Goal: Information Seeking & Learning: Understand process/instructions

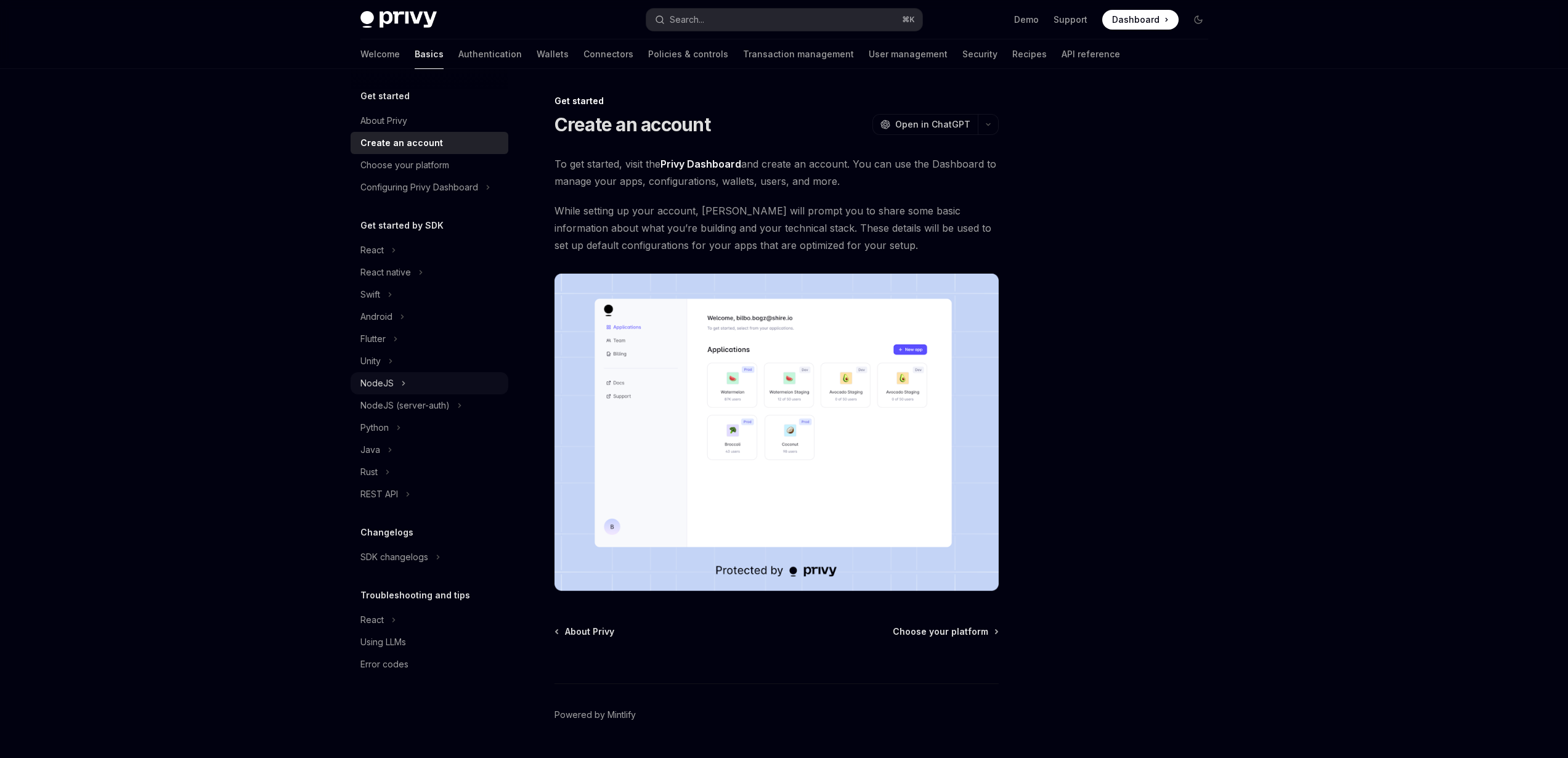
click at [398, 383] on button "NodeJS" at bounding box center [429, 383] width 158 height 22
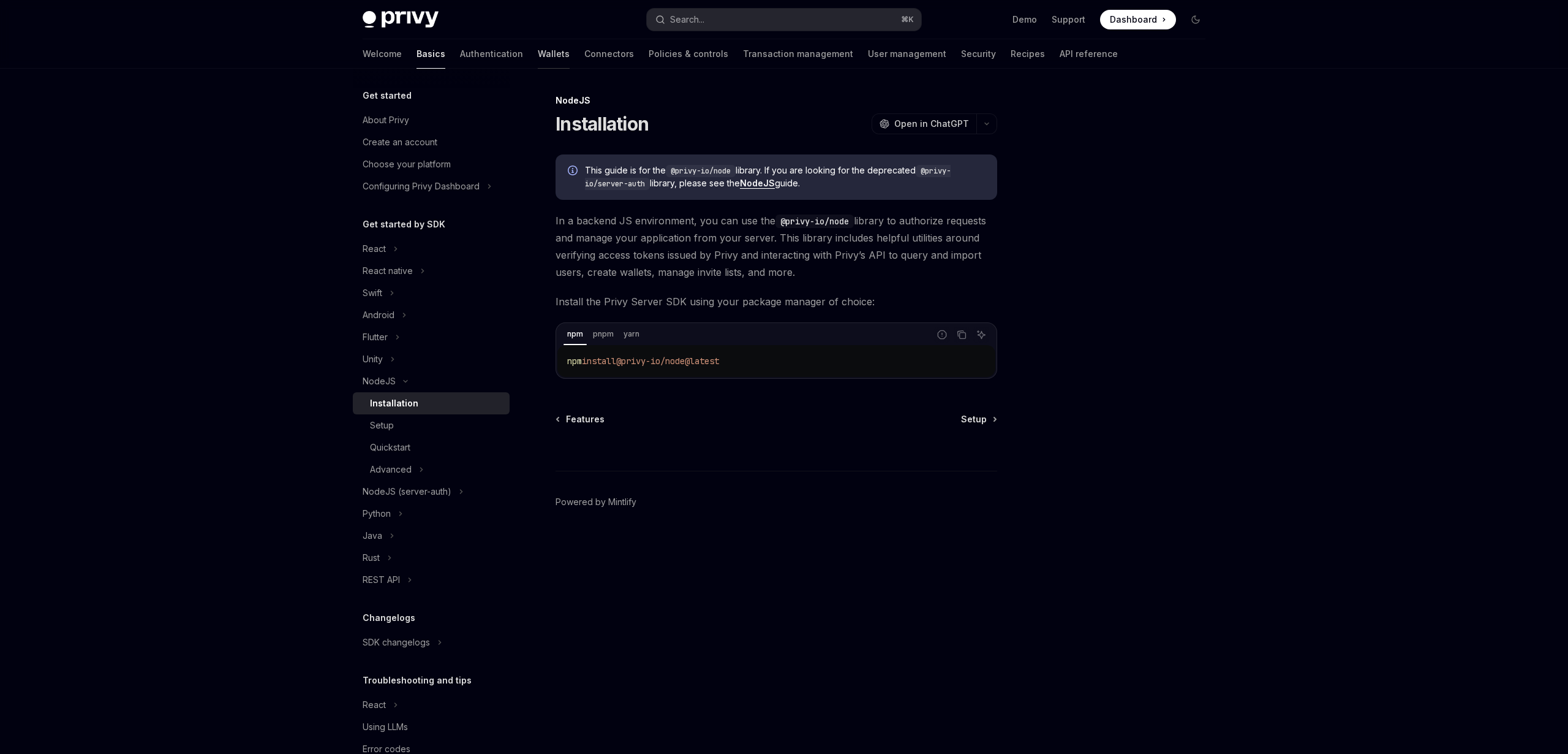
click at [538, 54] on link "Wallets" at bounding box center [554, 54] width 32 height 29
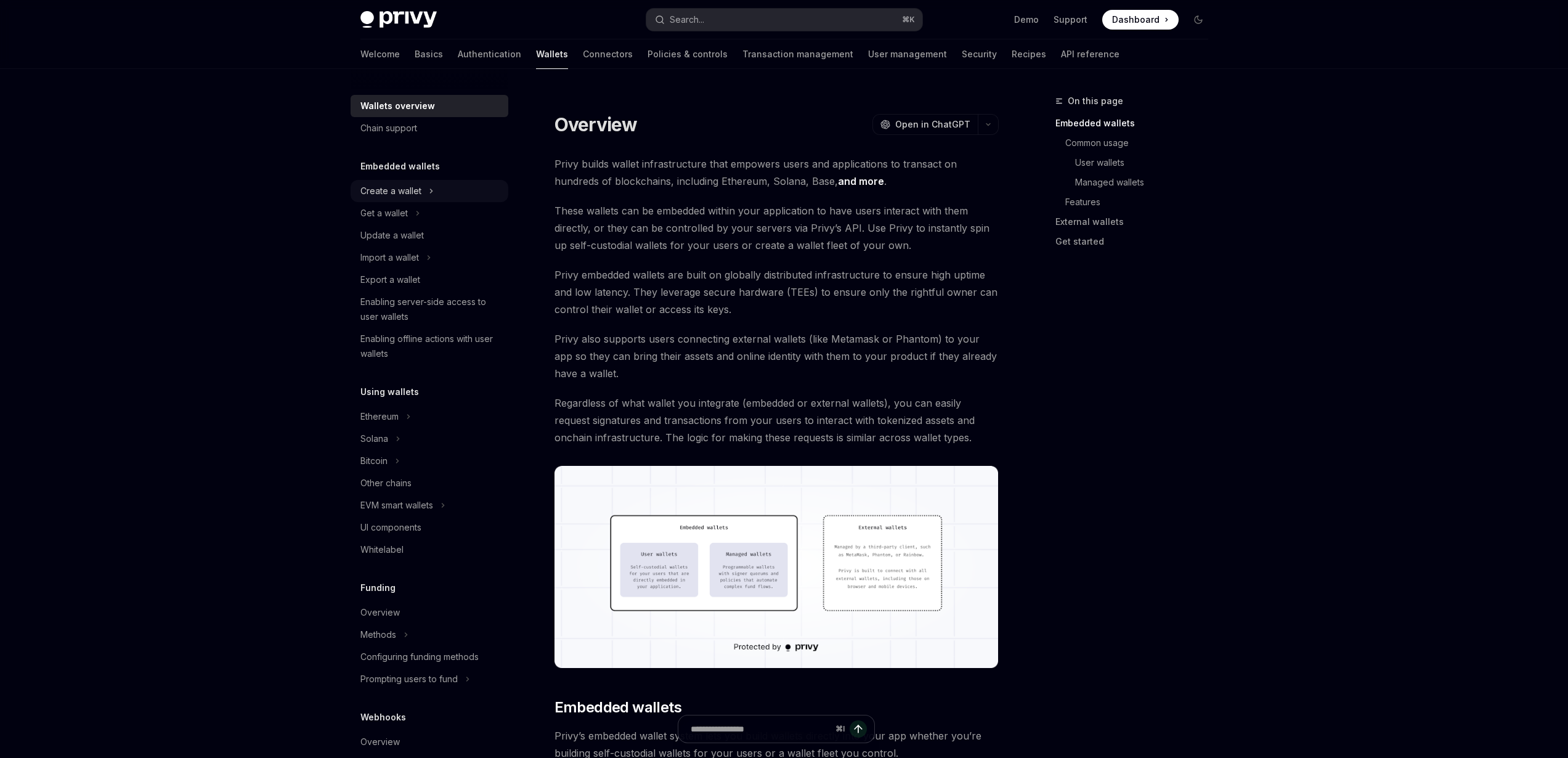
click at [386, 196] on div "Create a wallet" at bounding box center [391, 191] width 61 height 15
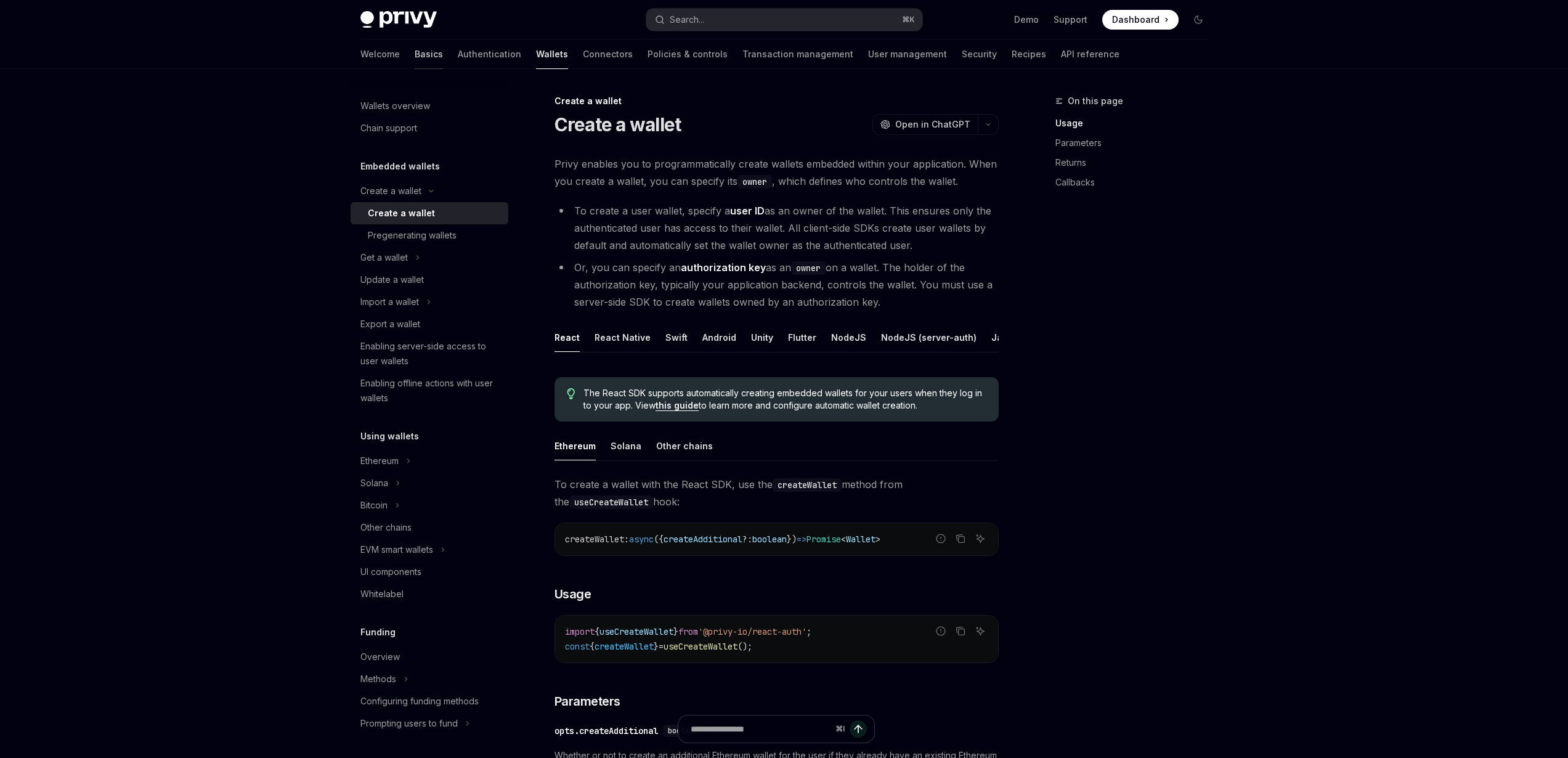
click at [415, 62] on link "Basics" at bounding box center [429, 54] width 29 height 30
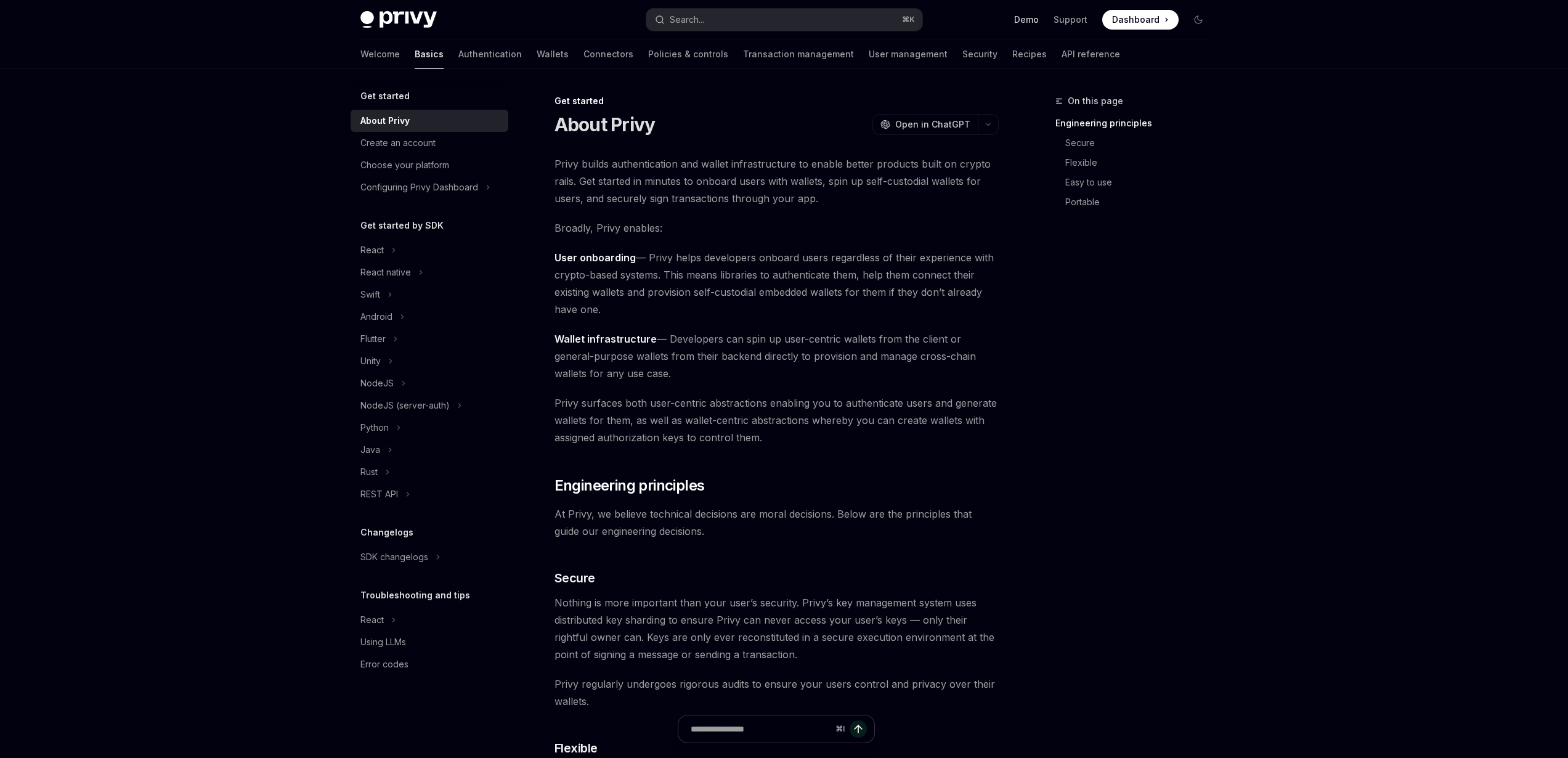
click at [1027, 19] on link "Demo" at bounding box center [1027, 19] width 25 height 12
click at [427, 558] on div "SDK changelogs" at bounding box center [394, 557] width 67 height 15
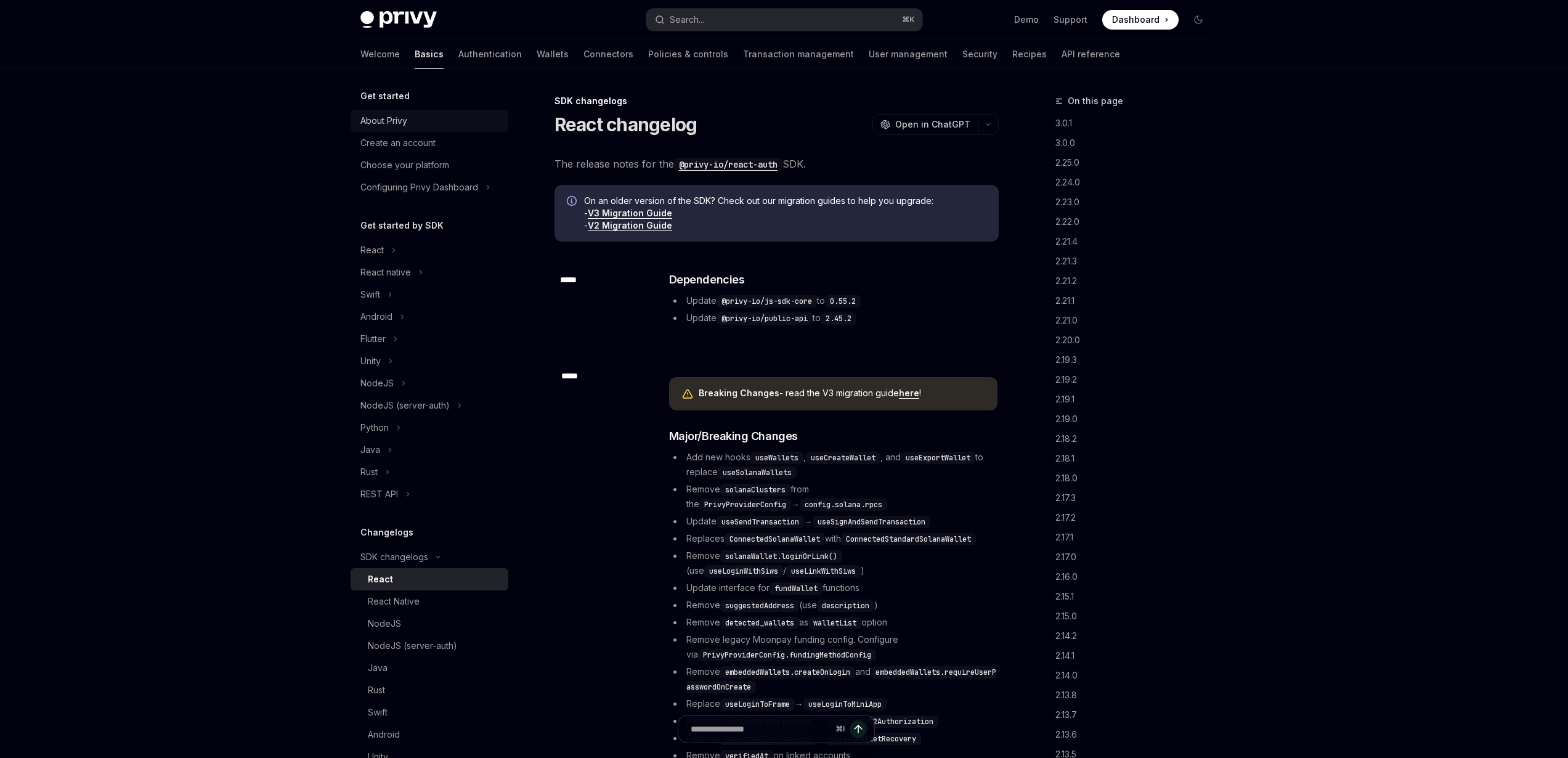
click at [400, 126] on div "About Privy" at bounding box center [384, 121] width 47 height 15
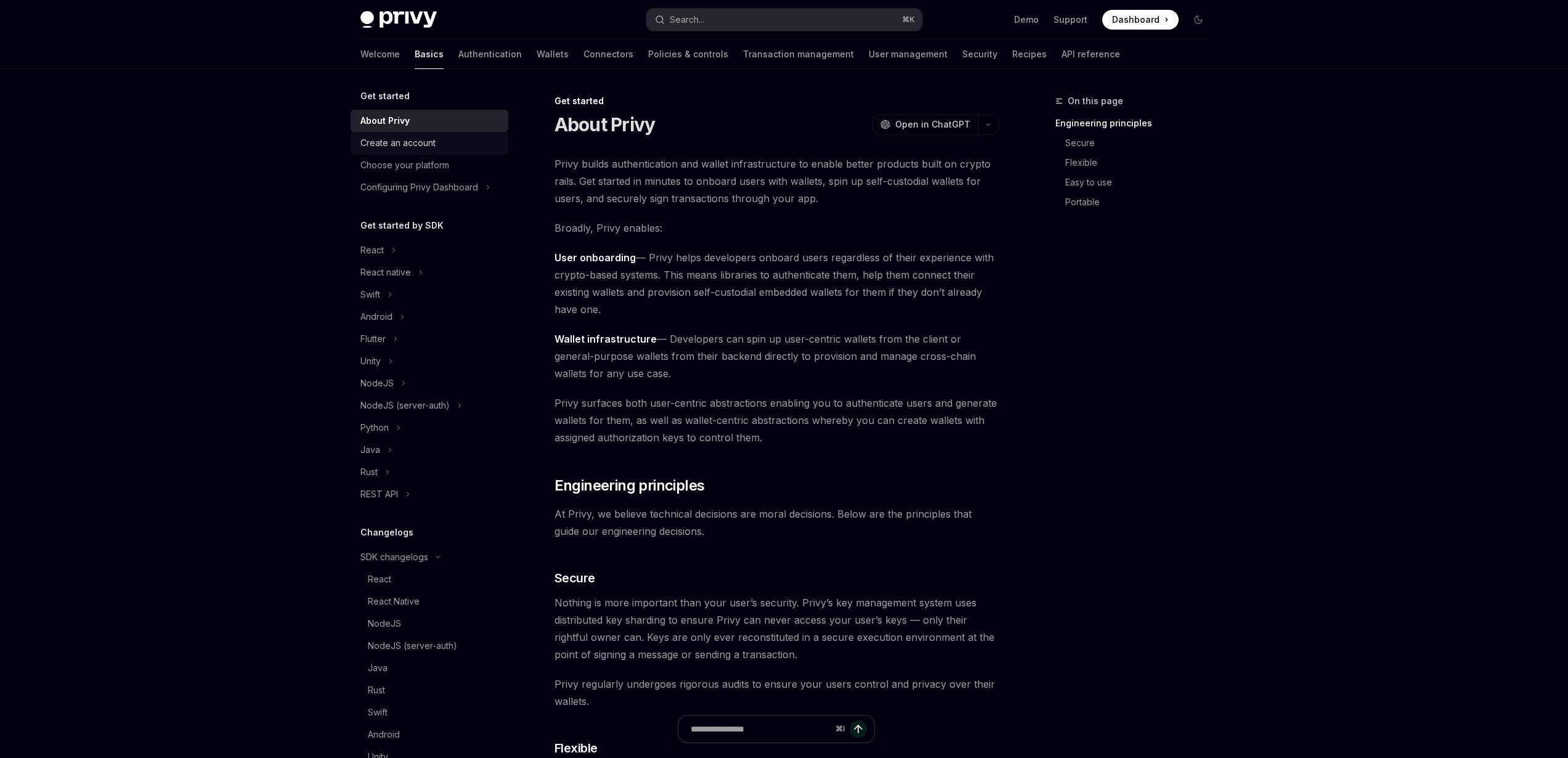
click at [409, 143] on div "Create an account" at bounding box center [398, 143] width 75 height 15
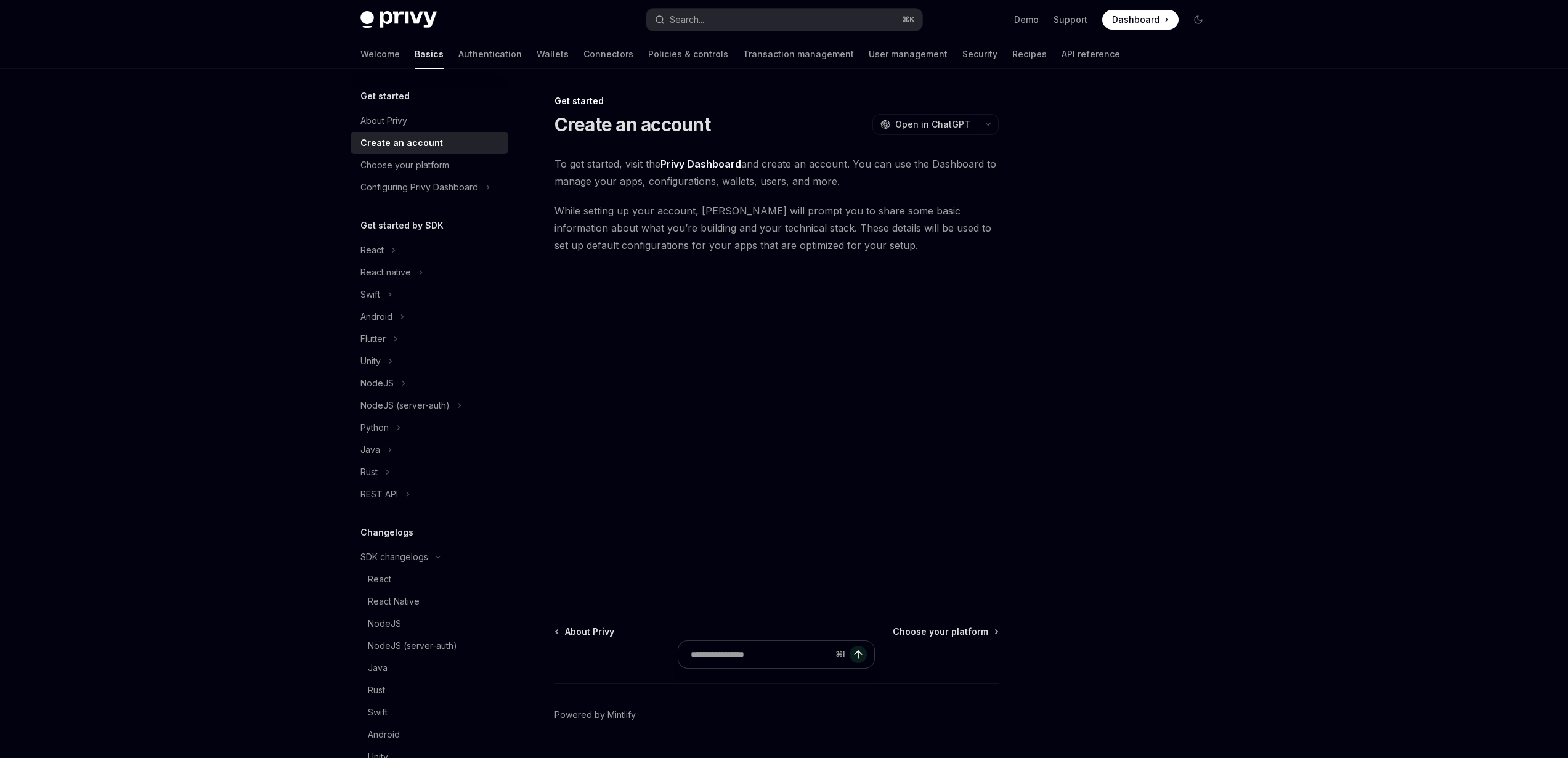
type textarea "*"
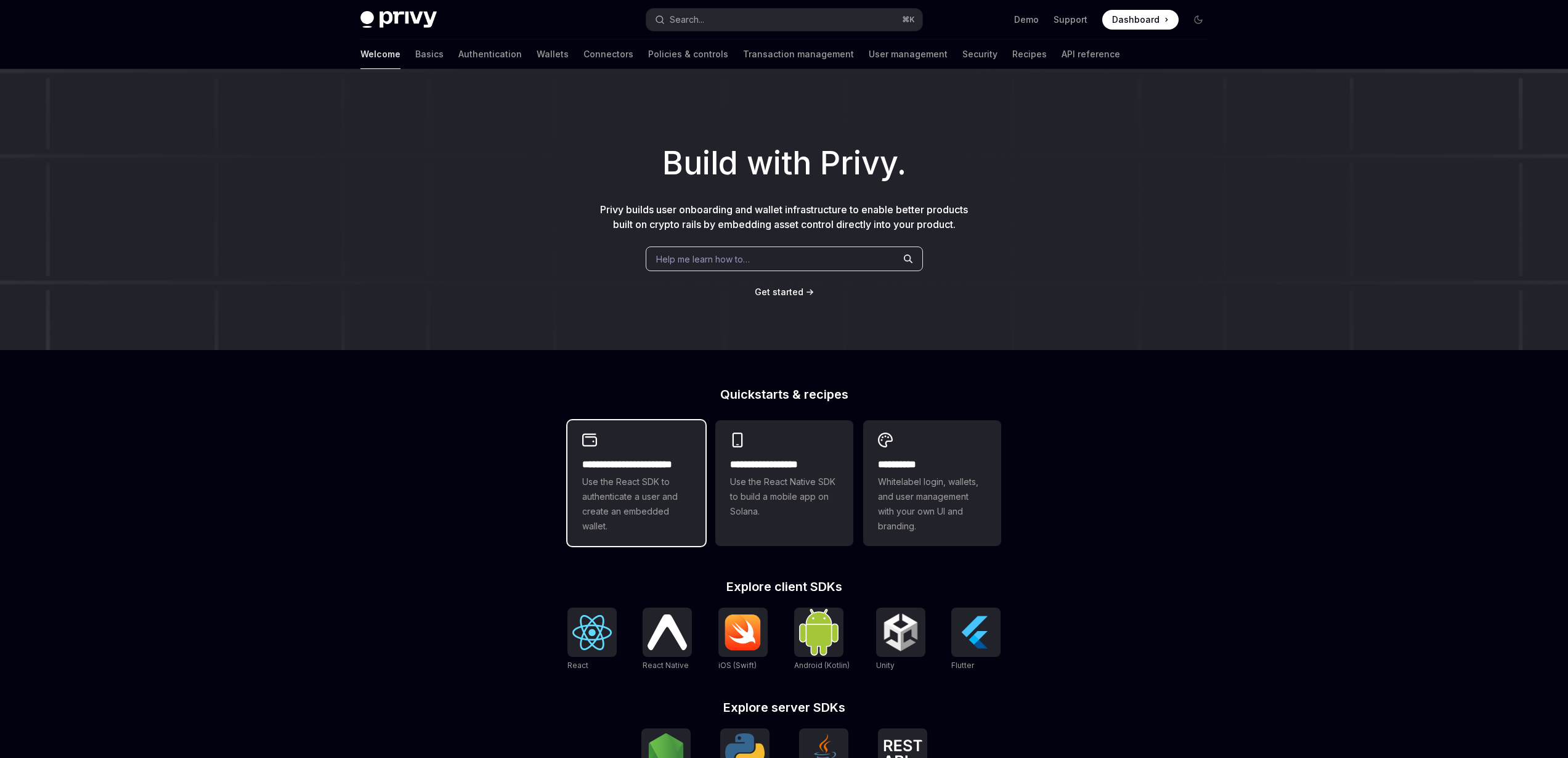
click at [629, 472] on div "**********" at bounding box center [636, 495] width 109 height 77
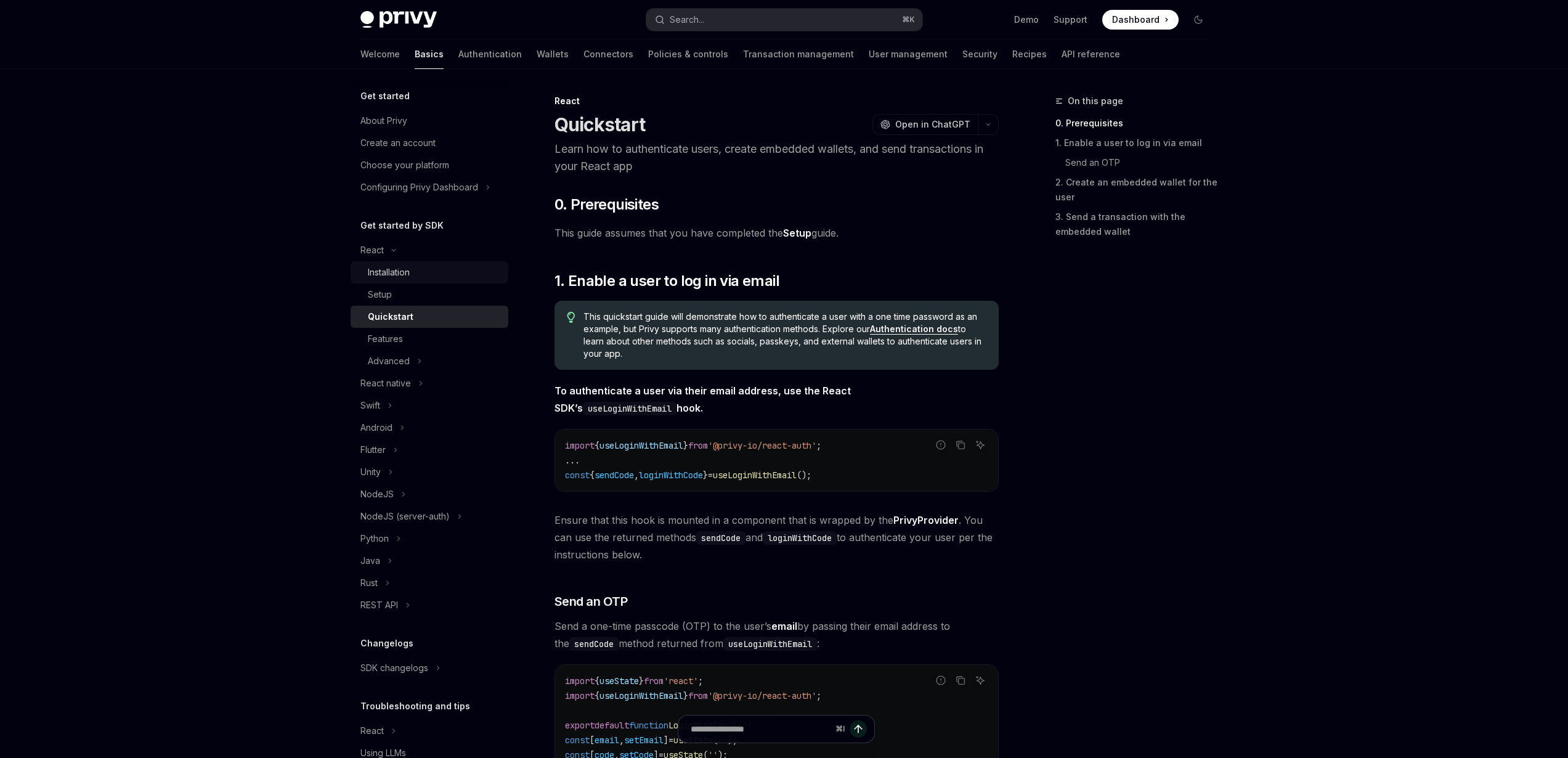
click at [398, 268] on div "Installation" at bounding box center [388, 272] width 42 height 15
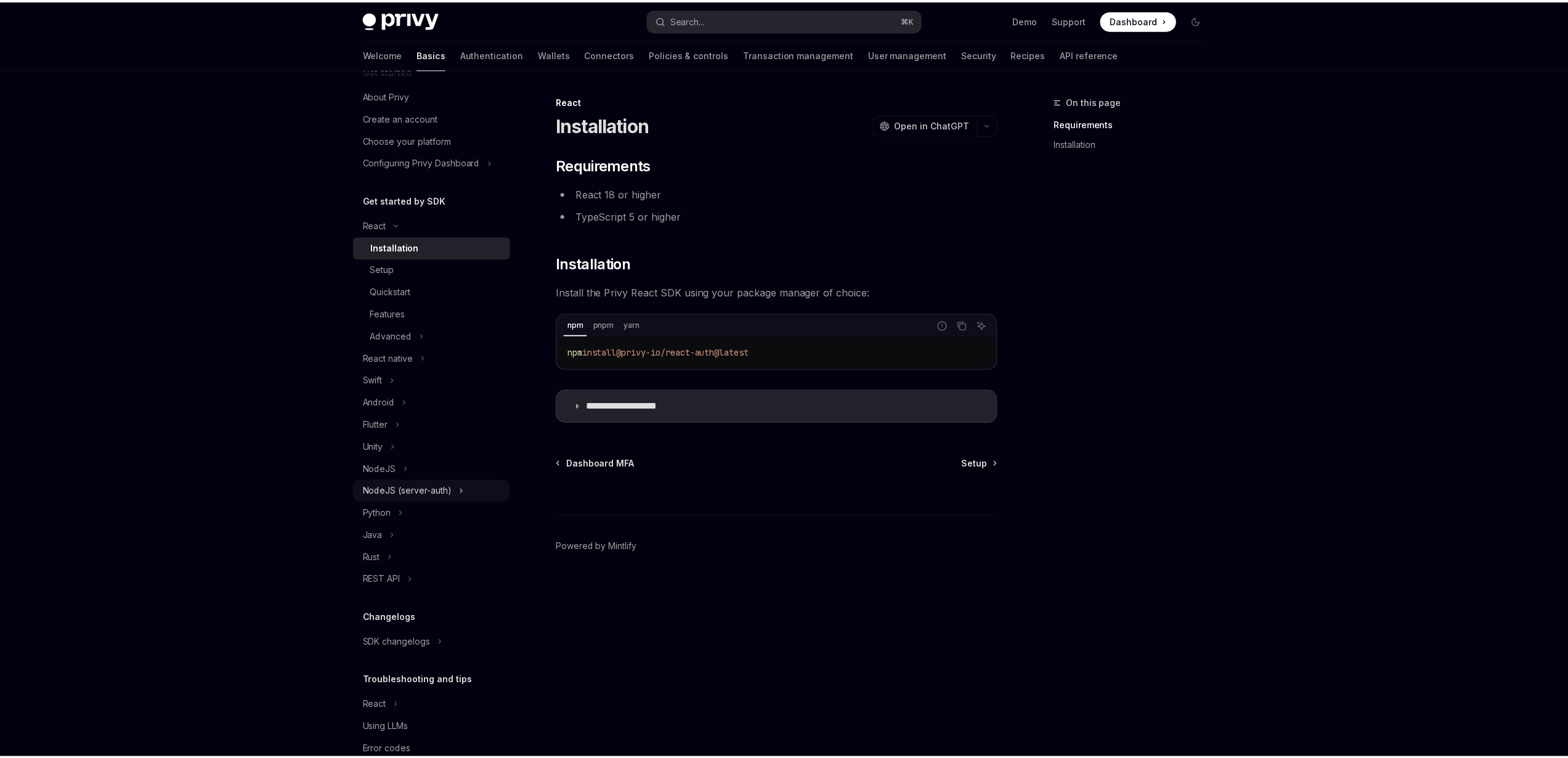
scroll to position [51, 0]
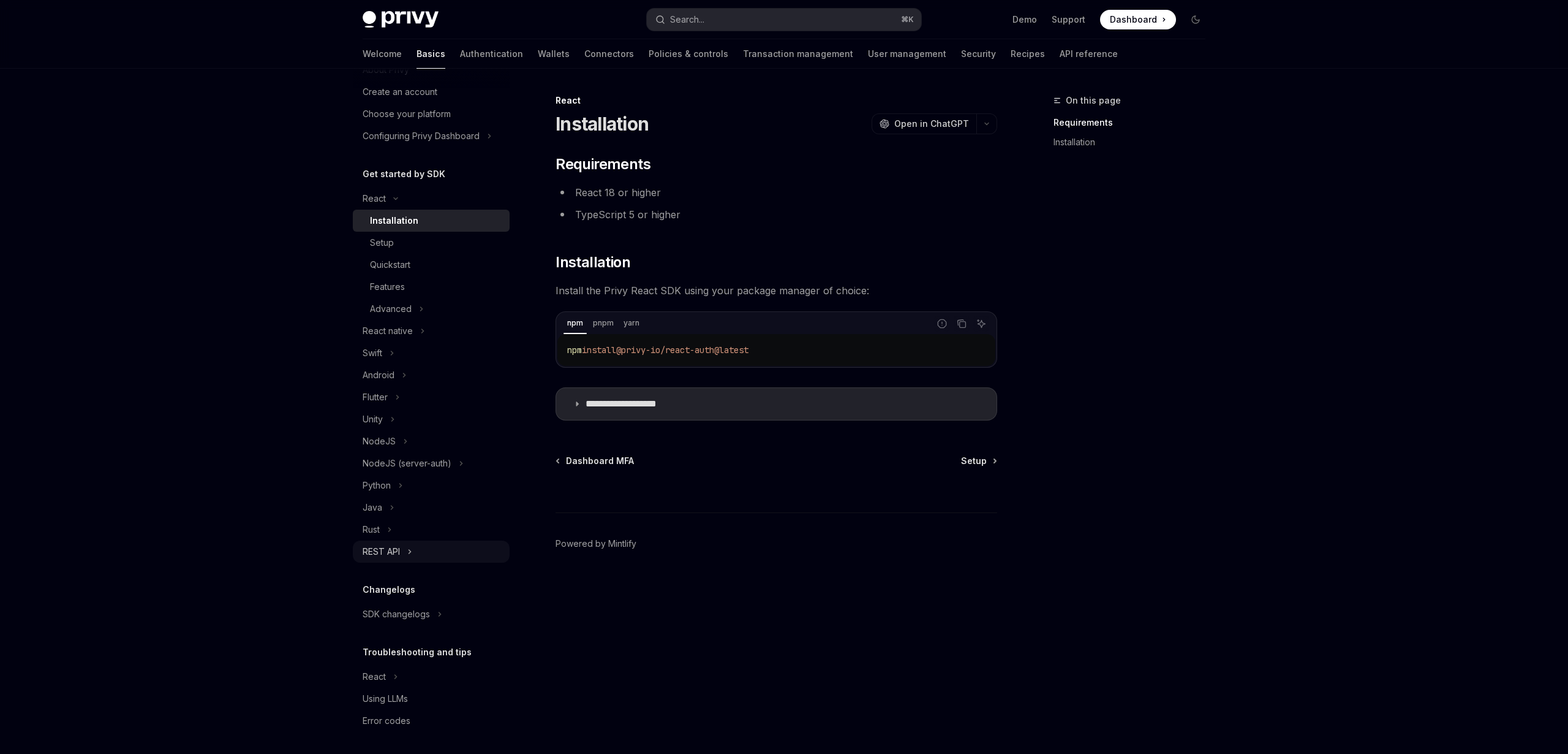
click at [403, 555] on button "REST API" at bounding box center [431, 551] width 157 height 22
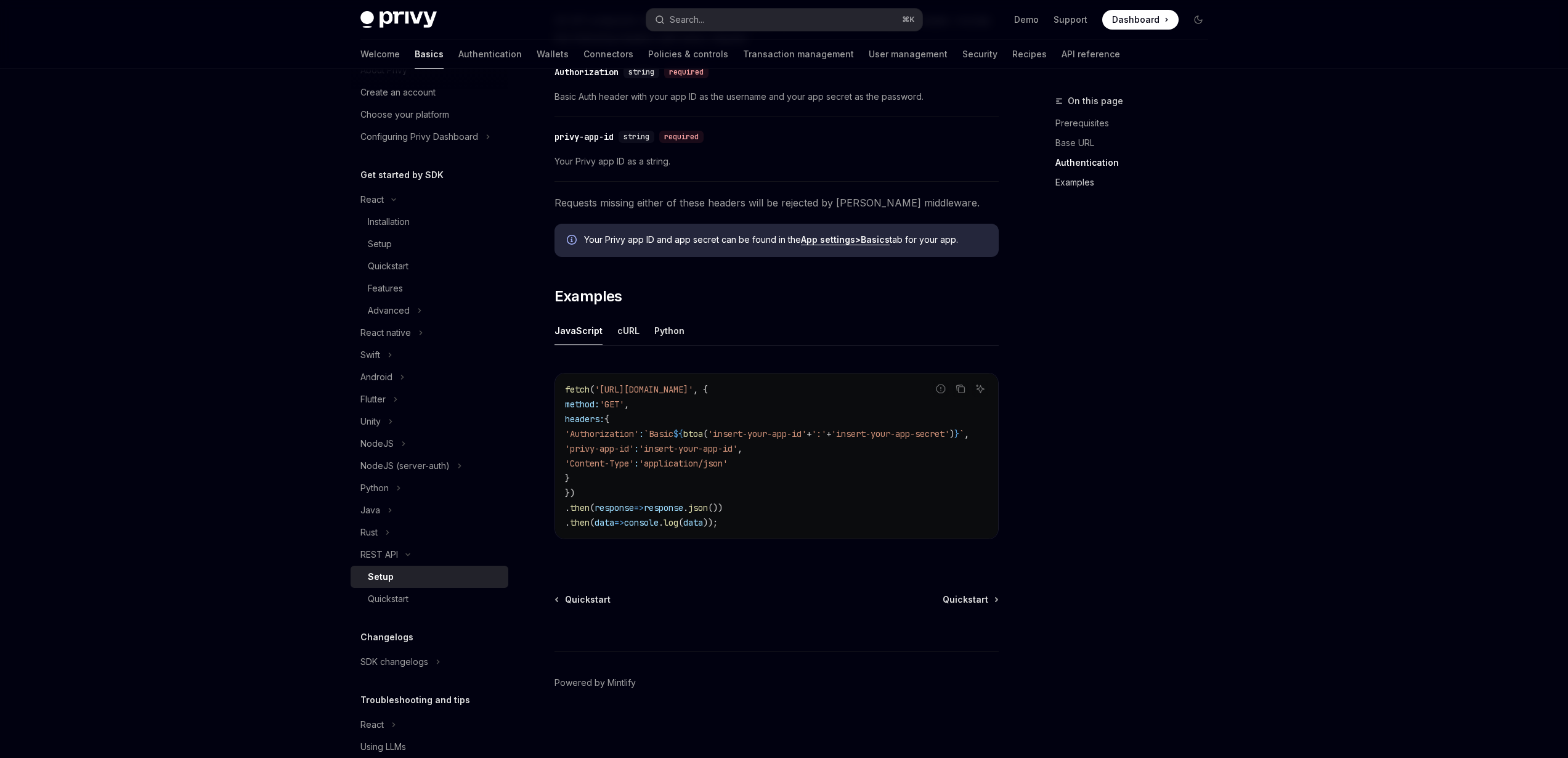
click at [1094, 182] on link "Examples" at bounding box center [1136, 182] width 162 height 19
click at [1083, 181] on link "Examples" at bounding box center [1136, 182] width 162 height 19
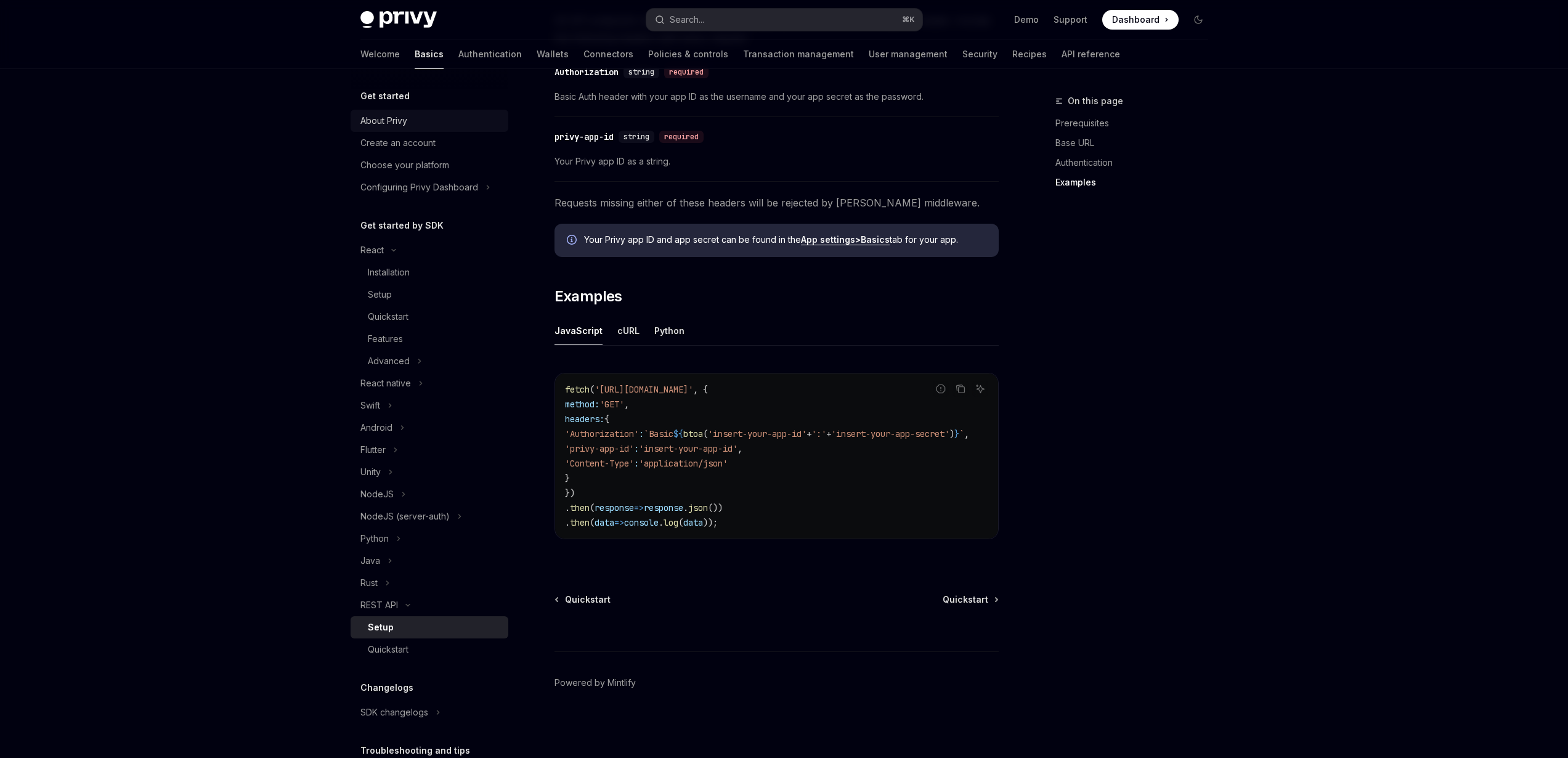
click at [387, 124] on div "About Privy" at bounding box center [384, 121] width 47 height 15
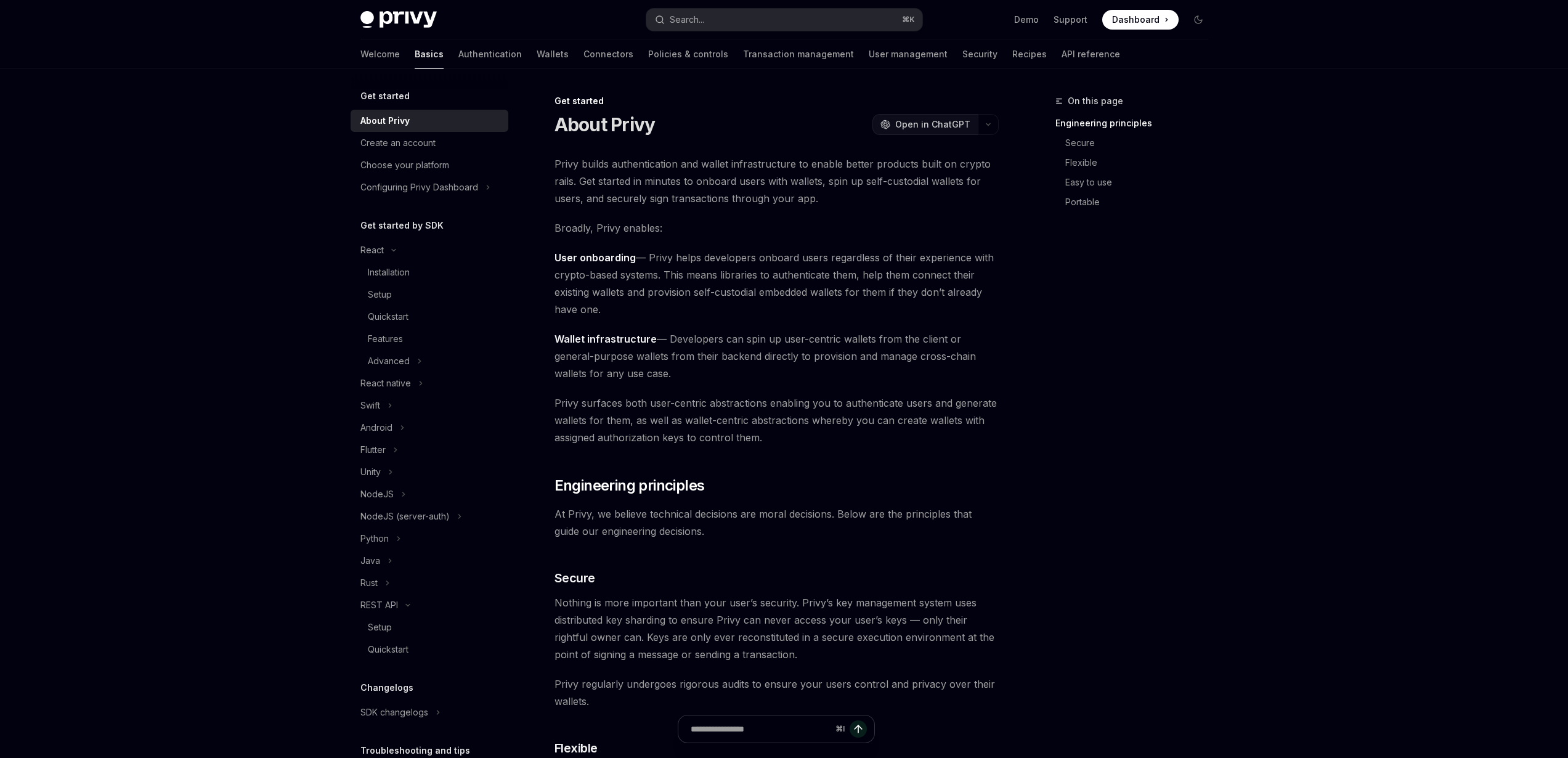
click at [973, 124] on button "OpenAI Open in ChatGPT" at bounding box center [925, 124] width 105 height 21
click at [419, 153] on link "Create an account" at bounding box center [429, 143] width 158 height 22
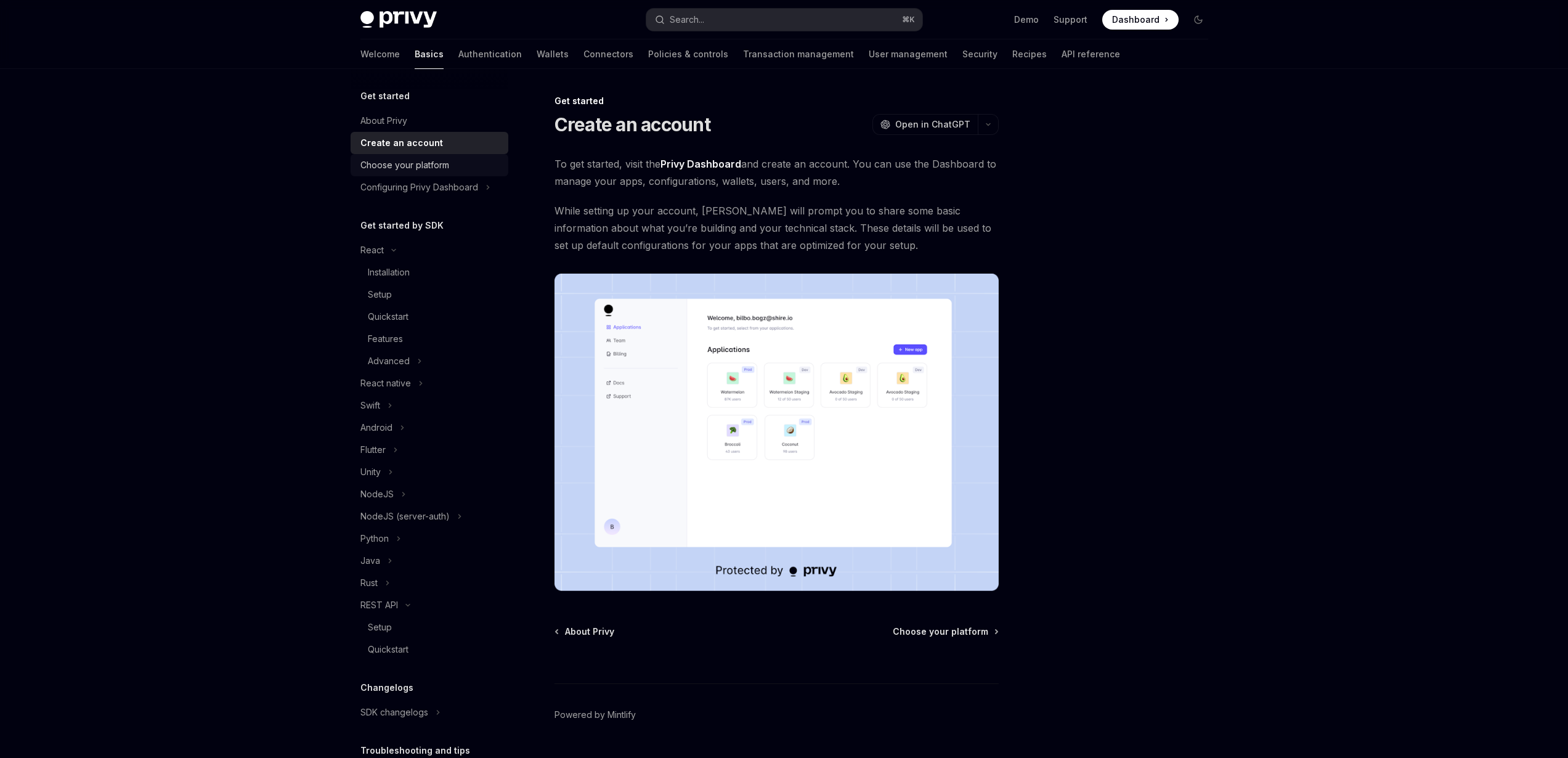
click at [407, 170] on div "Choose your platform" at bounding box center [405, 165] width 89 height 15
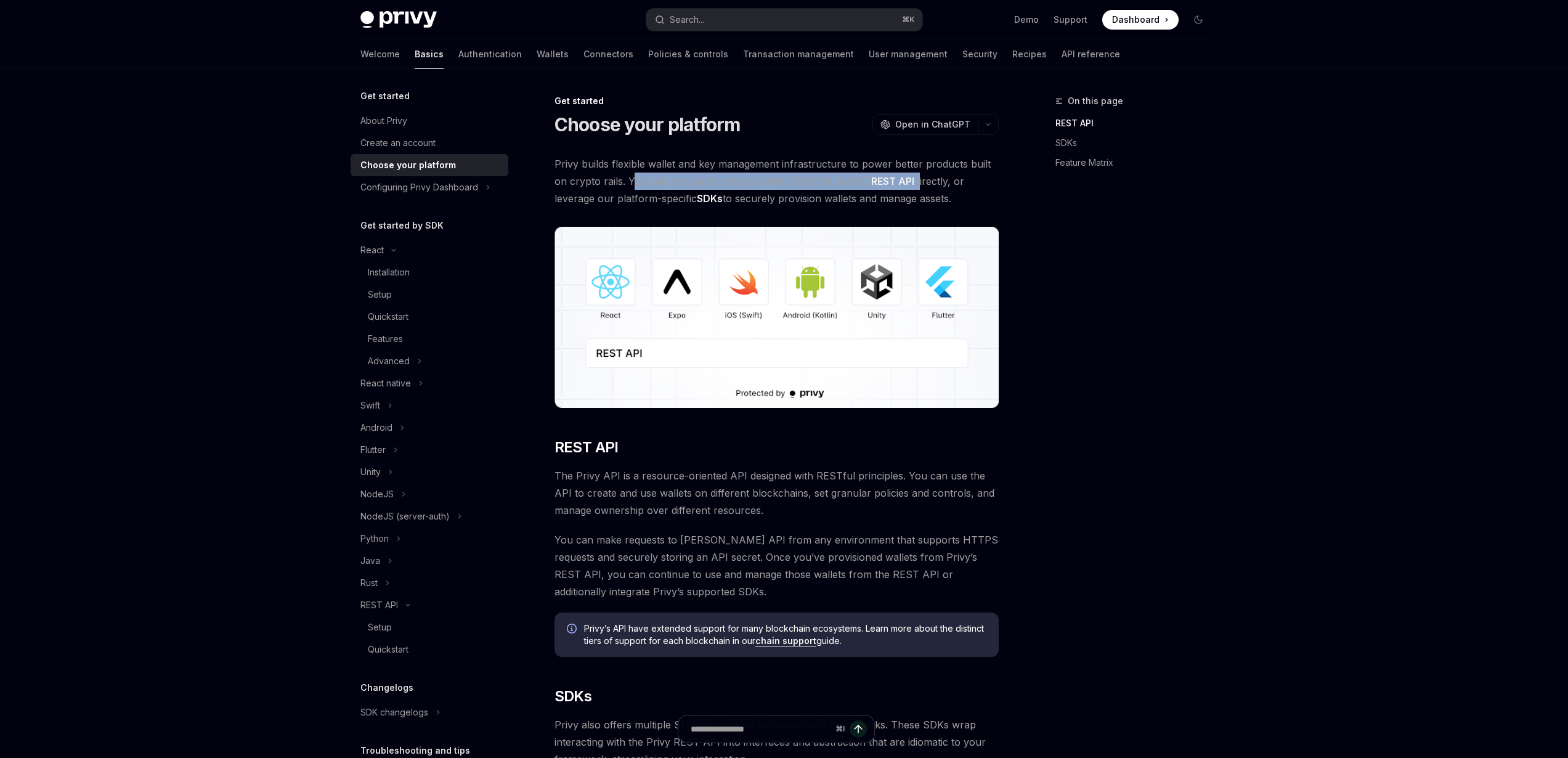
drag, startPoint x: 631, startPoint y: 182, endPoint x: 862, endPoint y: 185, distance: 231.0
click at [862, 185] on span "Privy builds flexible wallet and key management infrastructure to power better …" at bounding box center [777, 181] width 445 height 52
click at [942, 202] on span "Privy builds flexible wallet and key management infrastructure to power better …" at bounding box center [777, 181] width 445 height 52
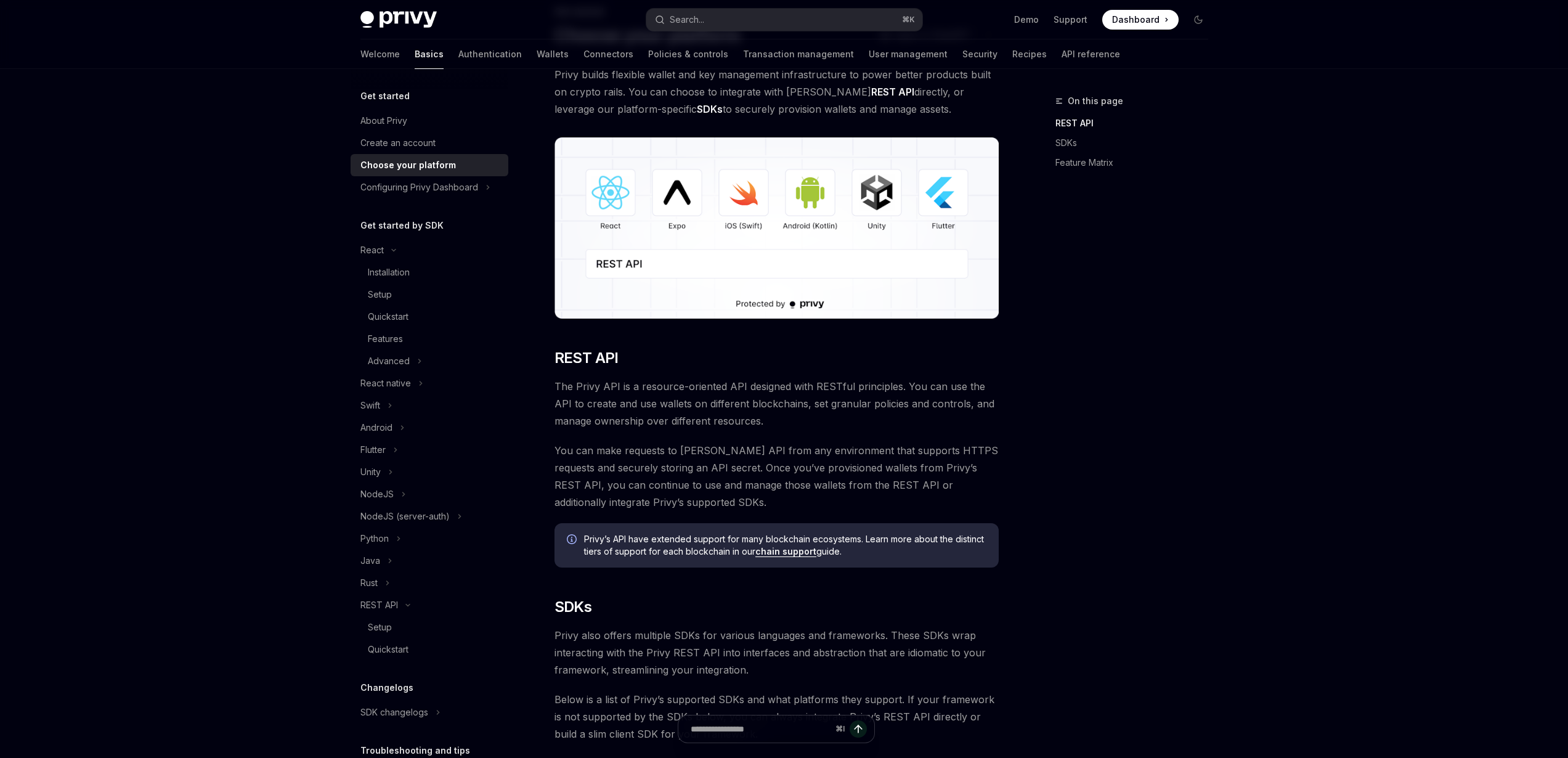
scroll to position [102, 0]
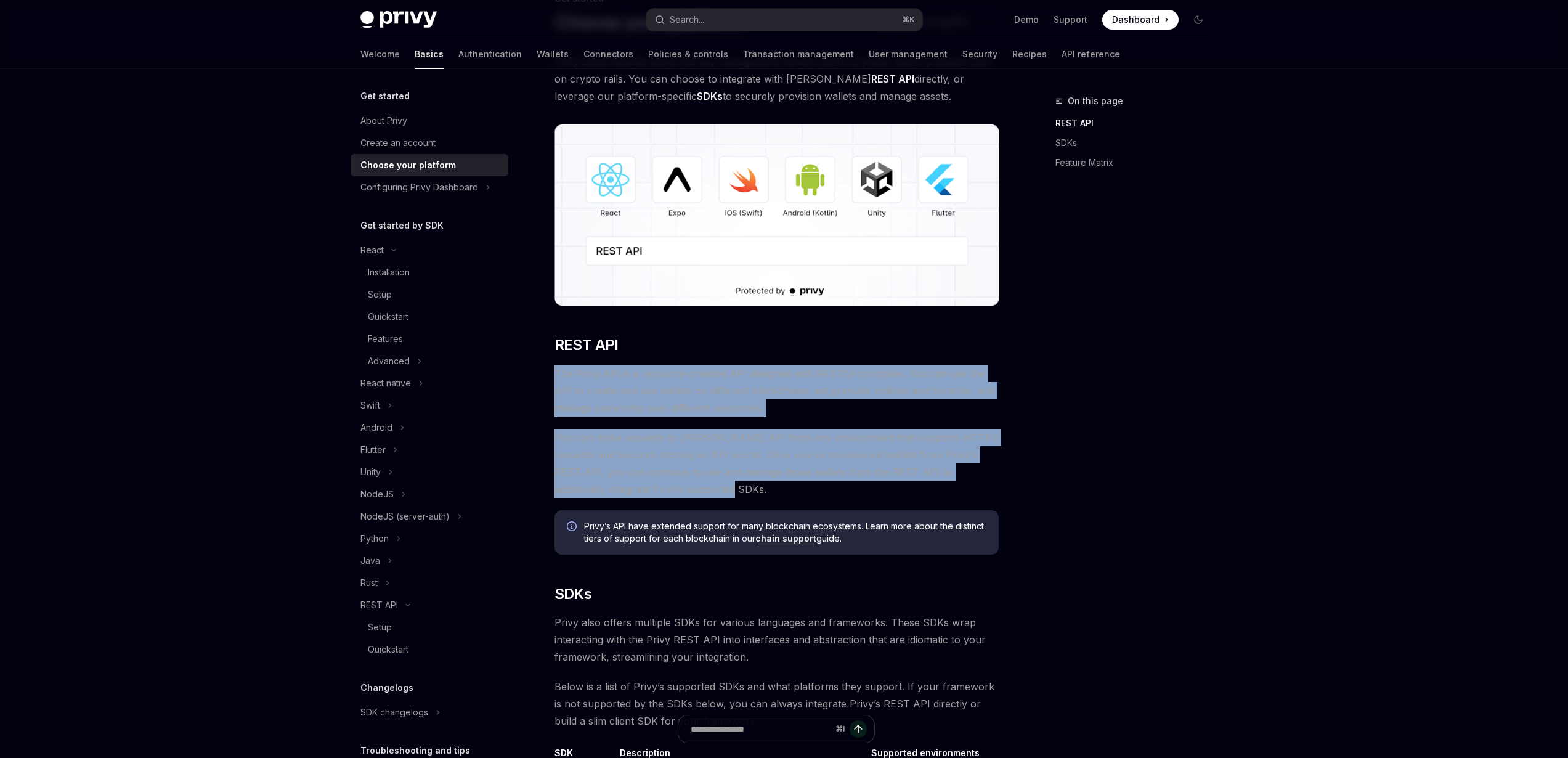
drag, startPoint x: 728, startPoint y: 481, endPoint x: 556, endPoint y: 373, distance: 203.1
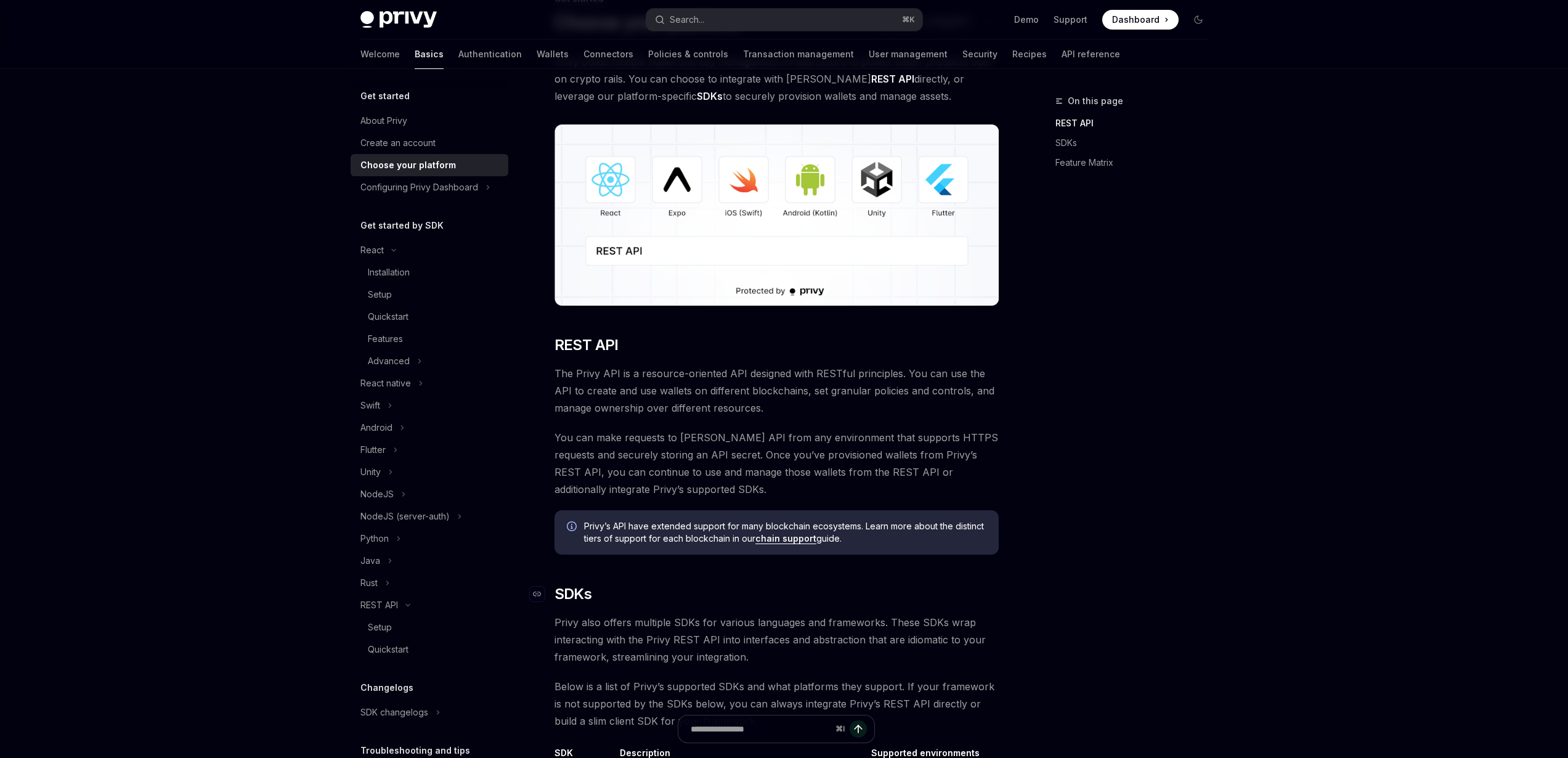
click at [718, 602] on h2 "​ SDKs" at bounding box center [777, 593] width 445 height 19
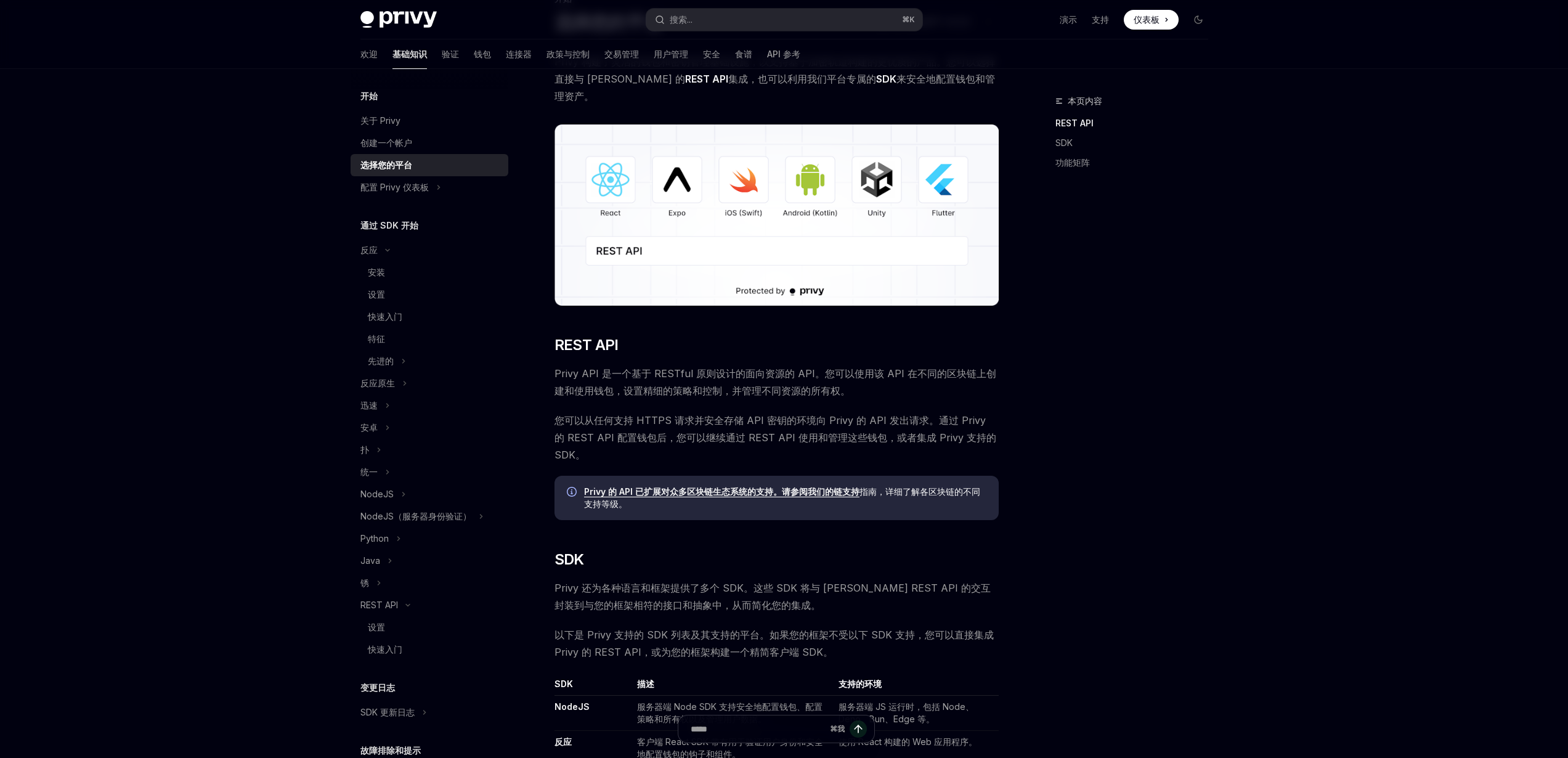
click at [1174, 508] on div "本页内容 REST API SDK 功能矩阵" at bounding box center [1124, 426] width 187 height 664
click at [750, 367] on font "Privy API 是一个基于 RESTful 原则设计的面向资源的 API。您可以使用该 API 在不同的区块链上创建和使用钱包，设置精细的策略和控制，并管…" at bounding box center [775, 382] width 442 height 30
click at [915, 378] on span "Privy API 是一个基于 RESTful 原则设计的面向资源的 API。您可以使用该 API 在不同的区块链上创建和使用钱包，设置精细的策略和控制，并管…" at bounding box center [777, 381] width 445 height 34
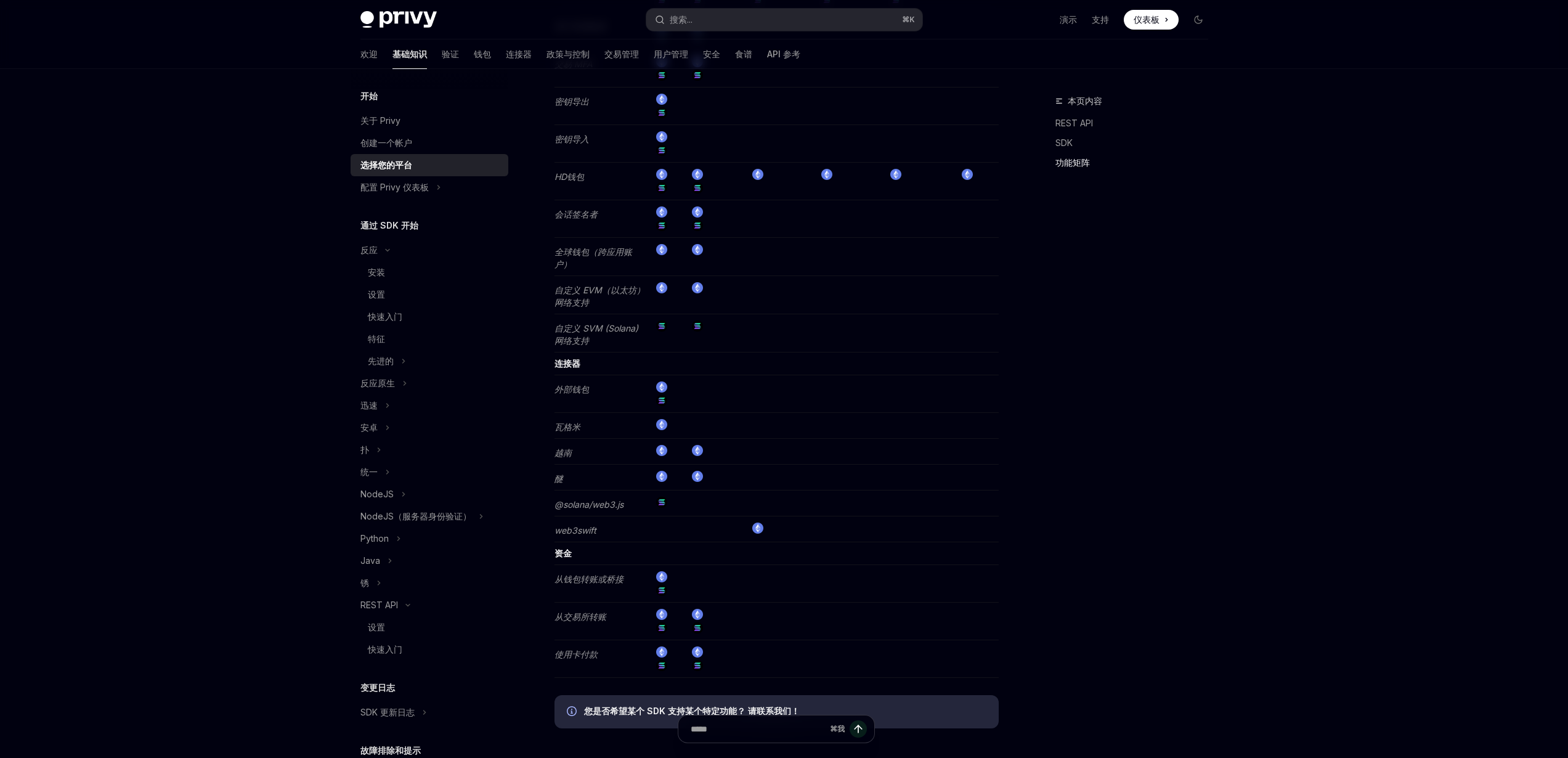
scroll to position [1915, 0]
click at [407, 186] on font "配置 Privy 仪表板" at bounding box center [395, 186] width 68 height 10
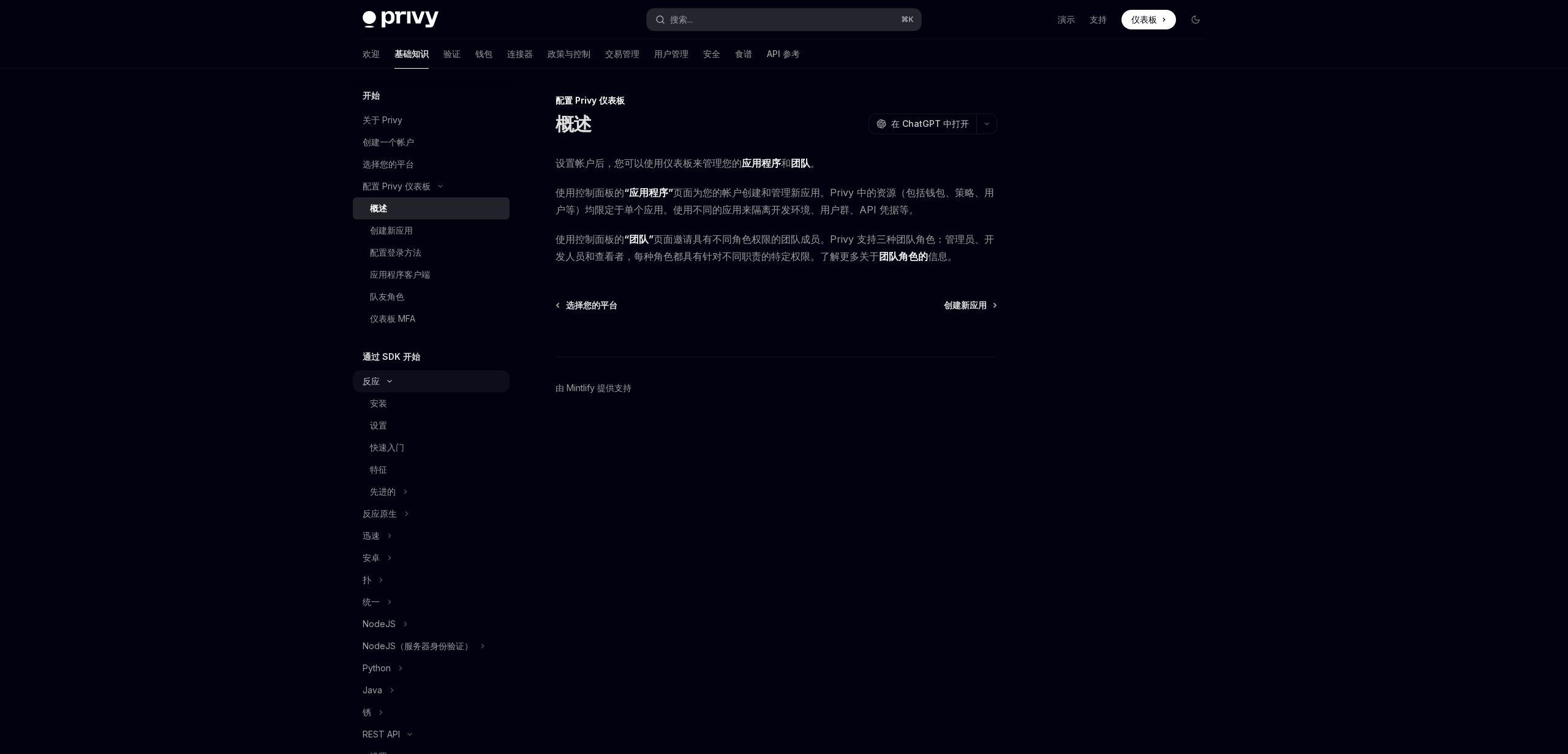
click at [452, 379] on button "反应" at bounding box center [431, 381] width 157 height 22
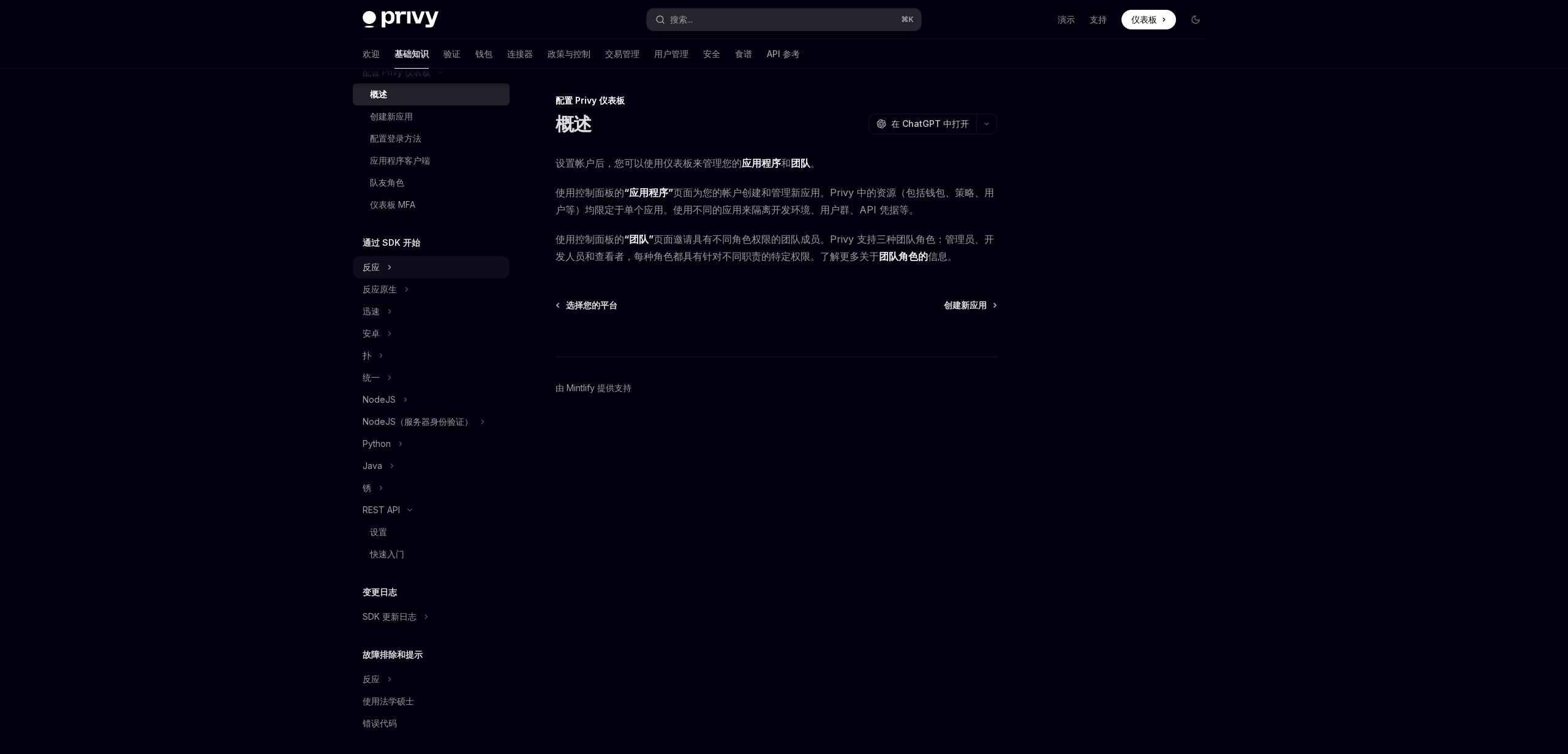
scroll to position [119, 0]
click at [425, 493] on button "锈" at bounding box center [431, 482] width 157 height 22
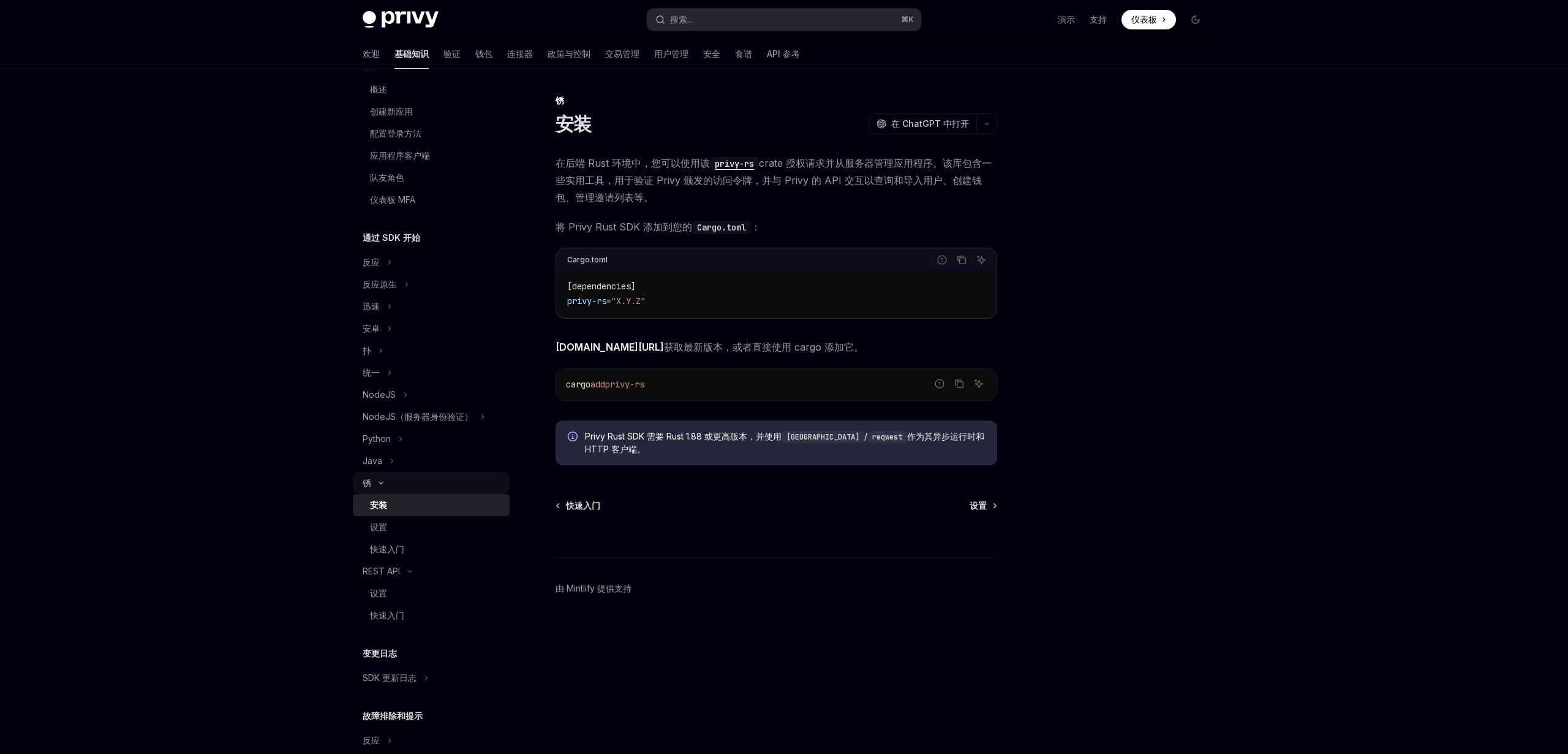
click at [426, 481] on button "锈" at bounding box center [431, 482] width 157 height 22
click at [425, 505] on button "REST API" at bounding box center [431, 505] width 157 height 22
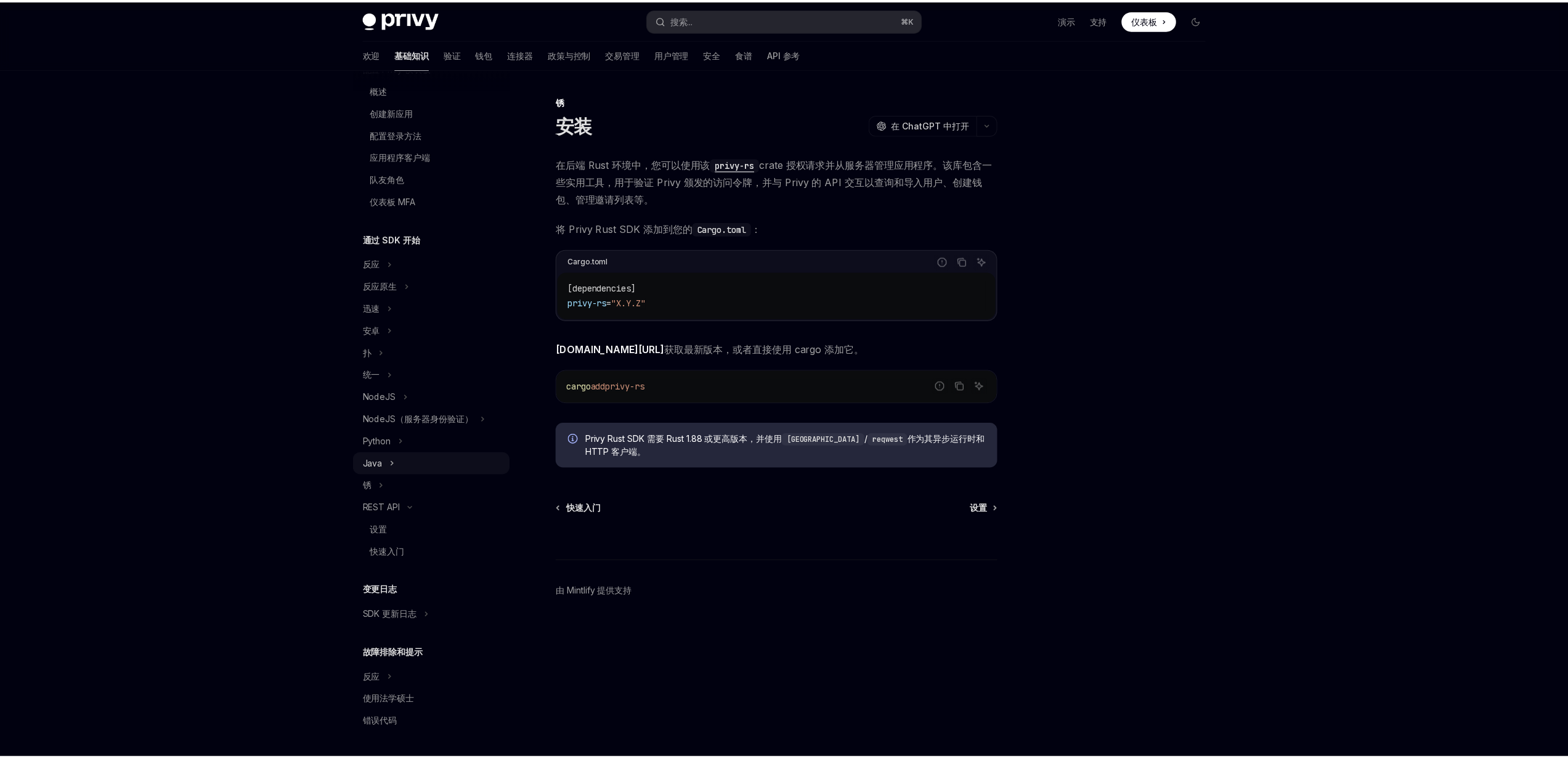
scroll to position [75, 0]
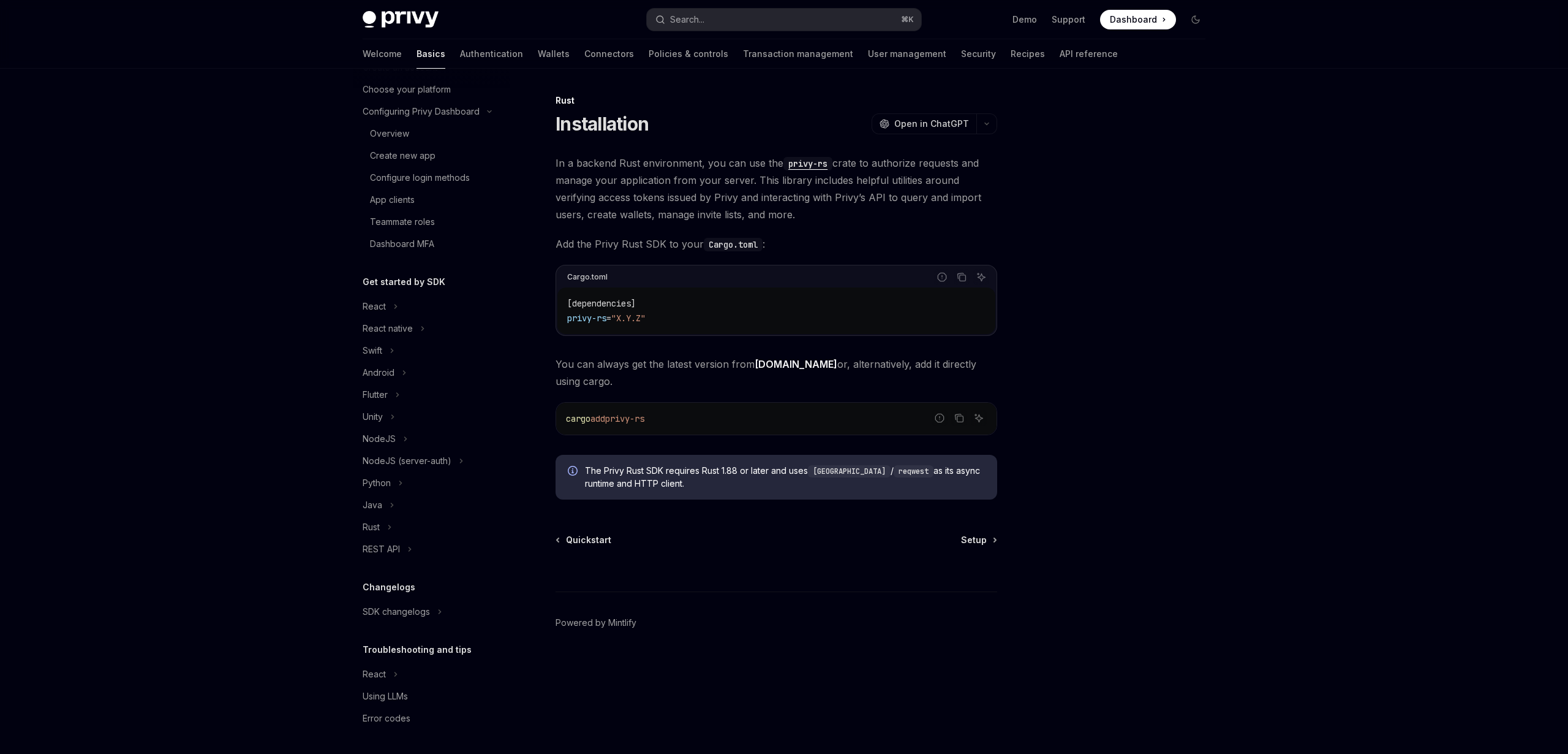
click at [1206, 265] on div at bounding box center [1121, 424] width 186 height 660
click at [369, 311] on div "React" at bounding box center [373, 306] width 23 height 15
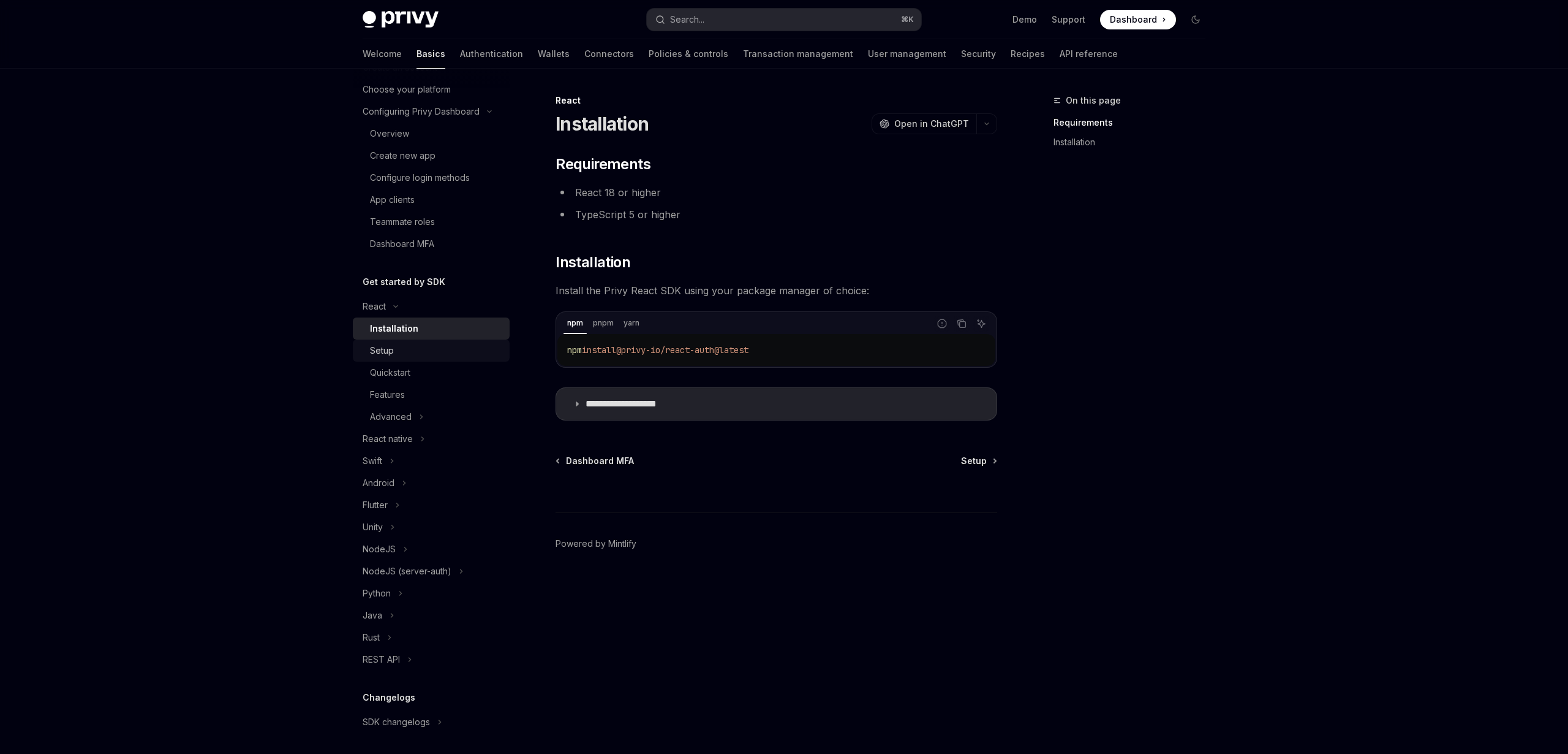
click at [384, 355] on div "Setup" at bounding box center [381, 350] width 24 height 15
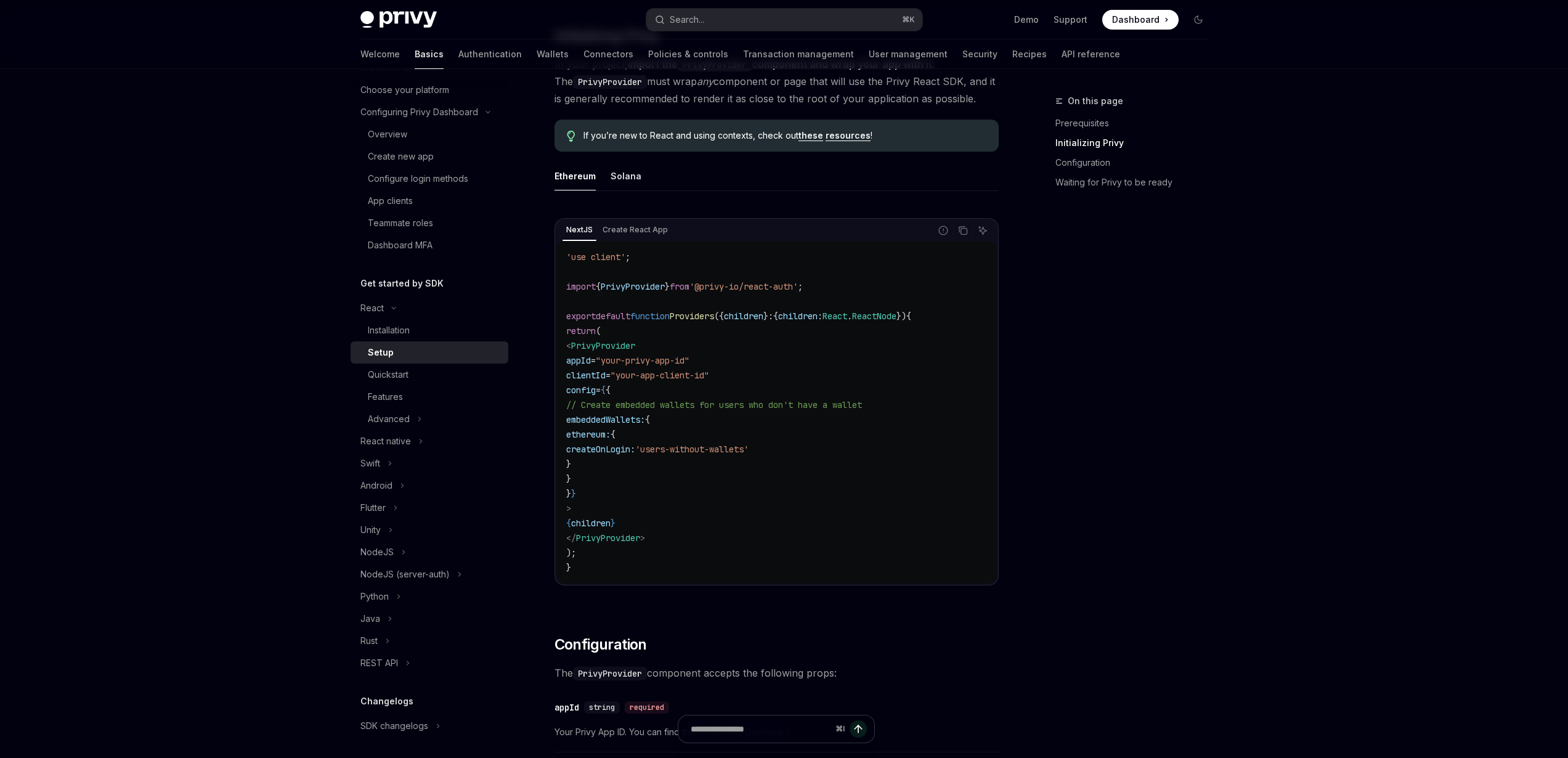
scroll to position [280, 0]
click at [437, 420] on button "Advanced" at bounding box center [429, 419] width 158 height 22
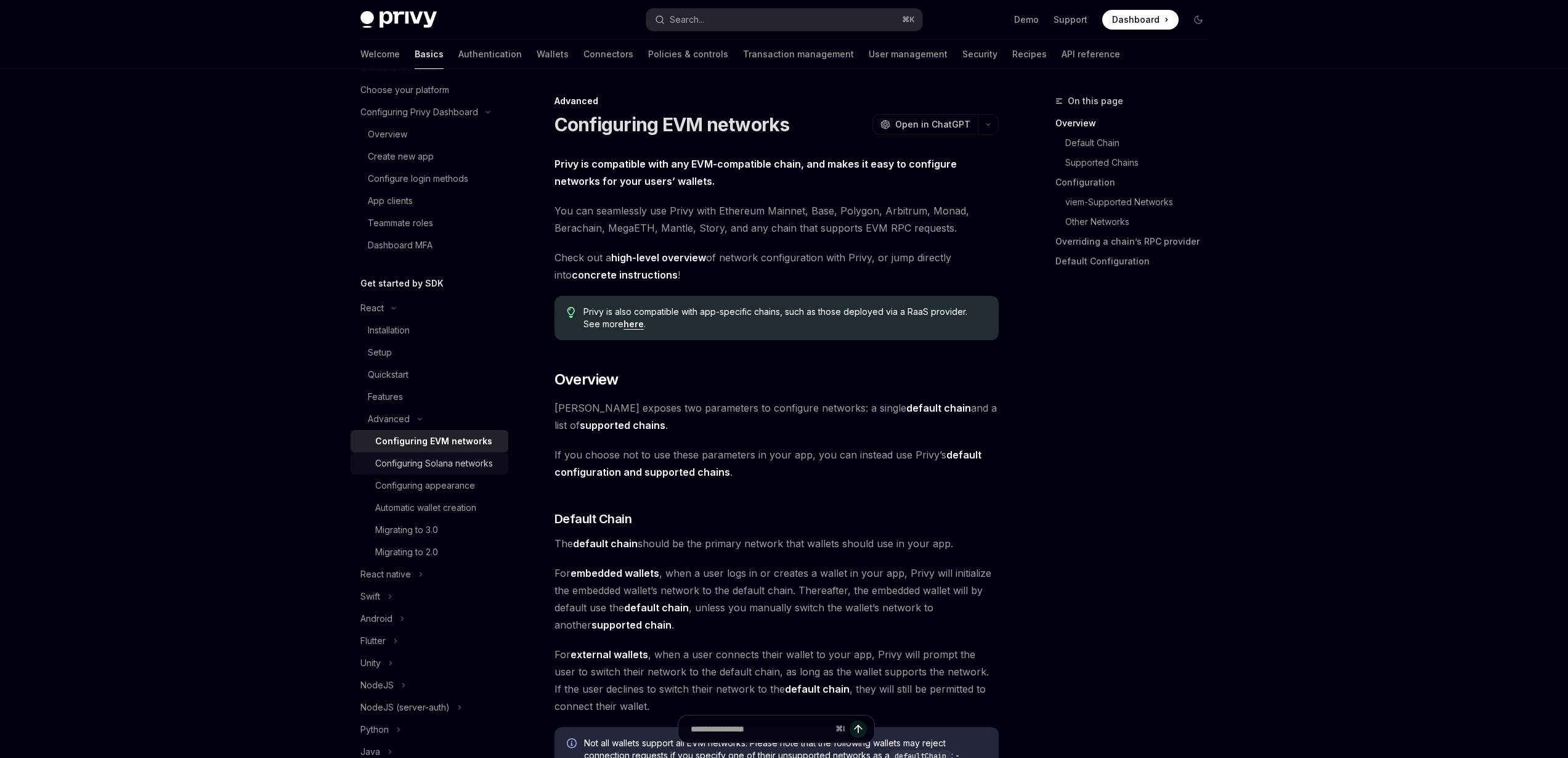
click at [449, 459] on div "Configuring Solana networks" at bounding box center [434, 463] width 118 height 15
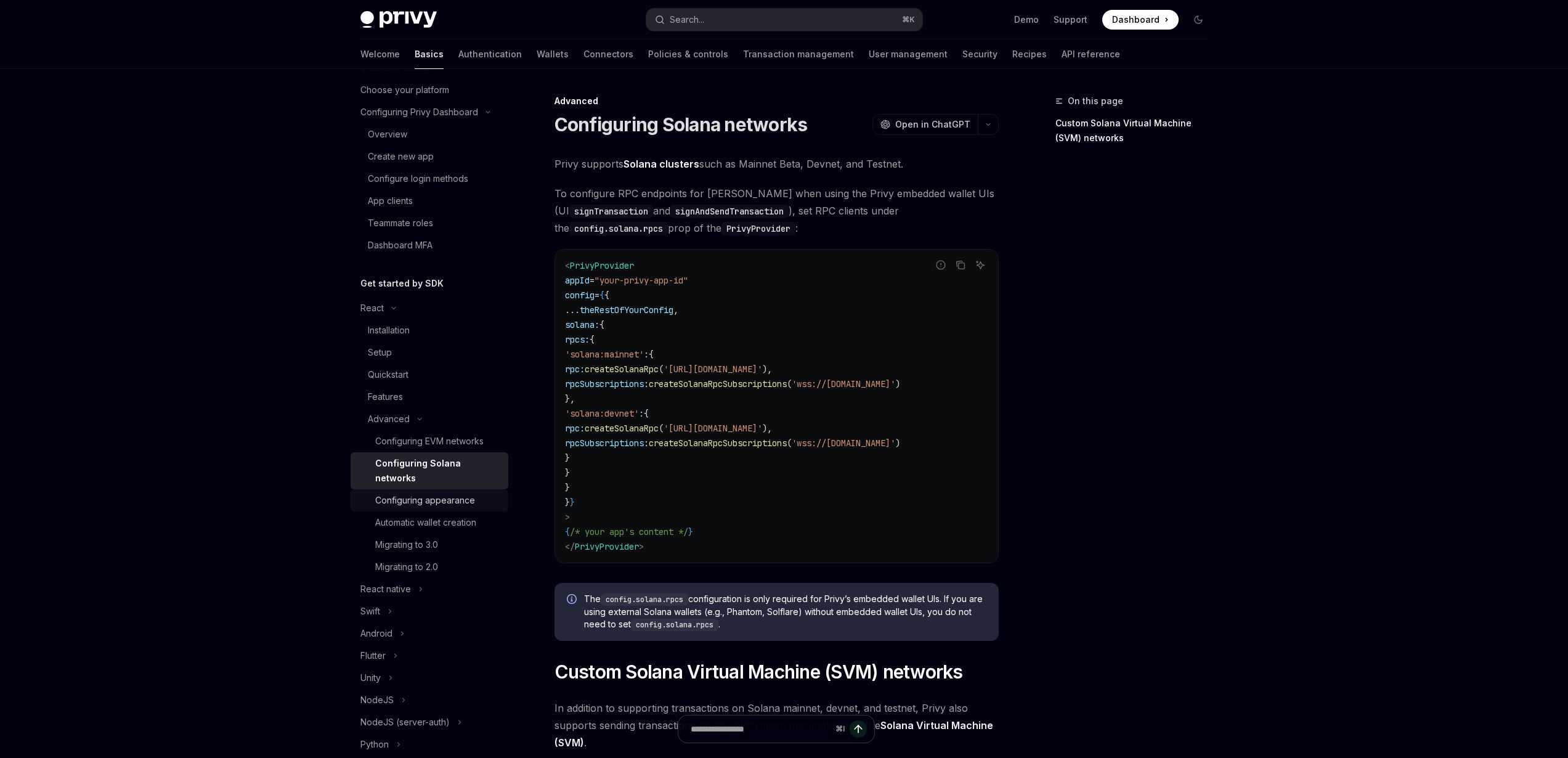
click at [458, 504] on div "Configuring appearance" at bounding box center [425, 500] width 100 height 15
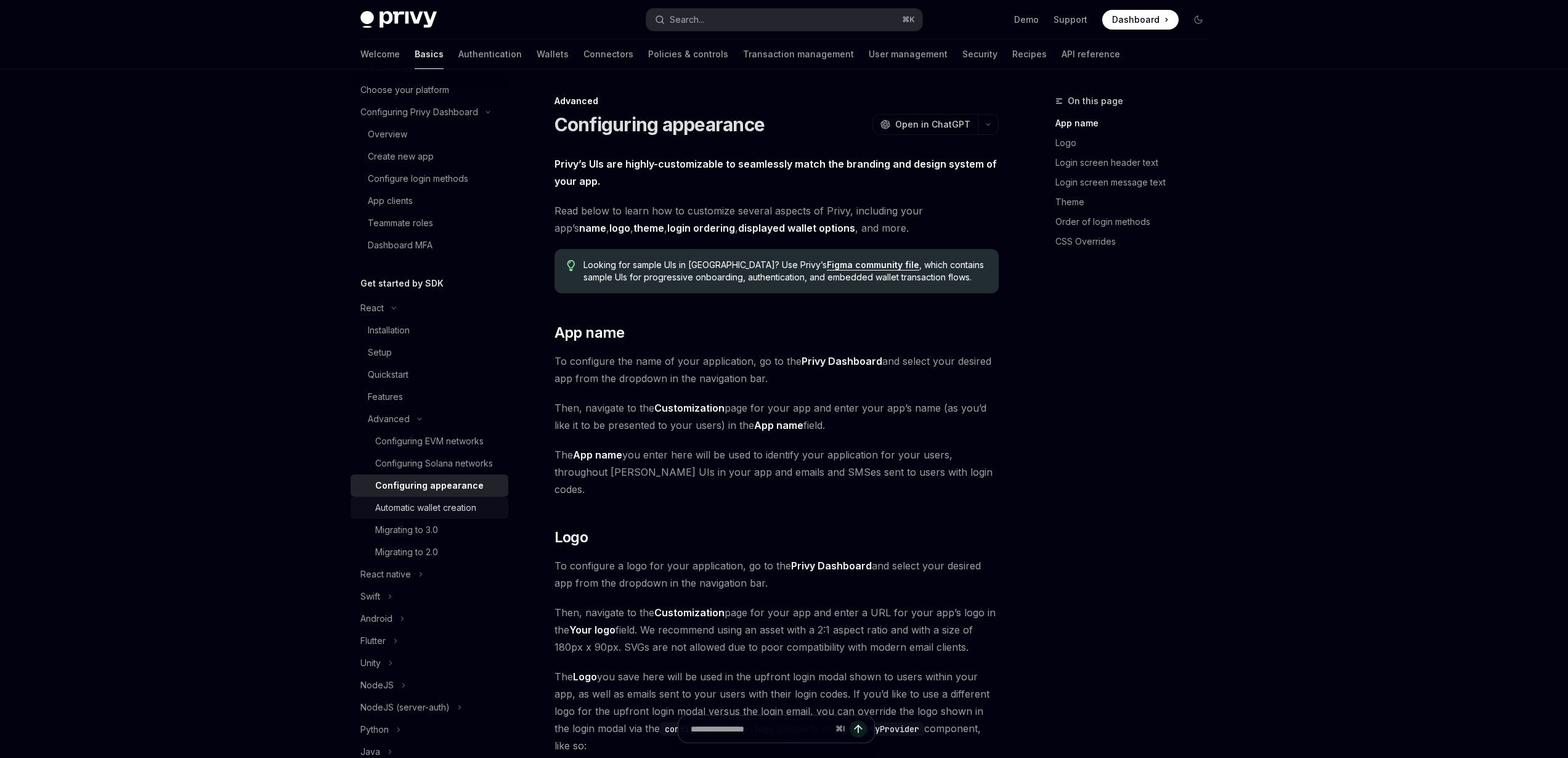
click at [470, 515] on div "Automatic wallet creation" at bounding box center [426, 507] width 101 height 15
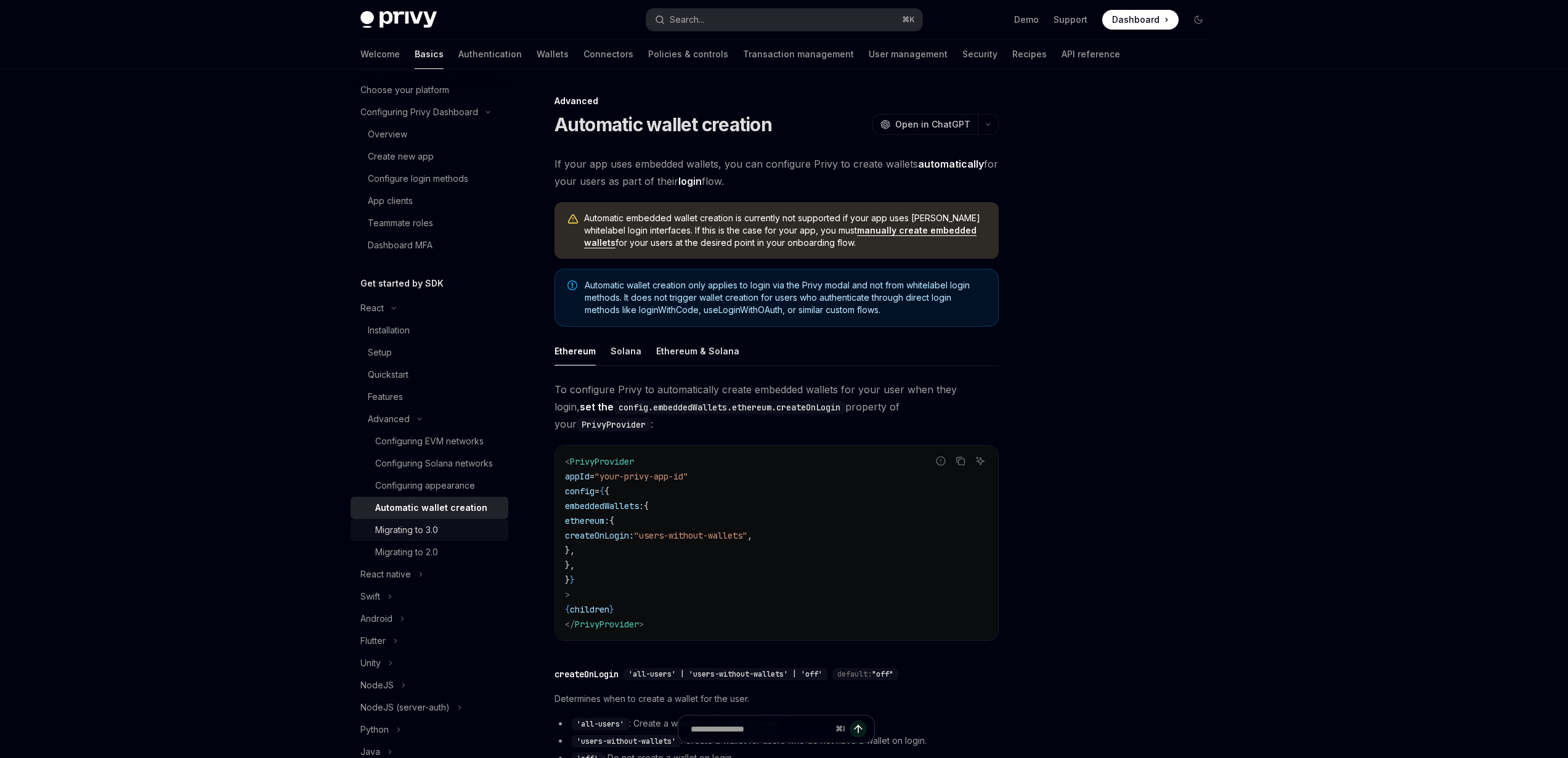
click at [462, 537] on div "Migrating to 3.0" at bounding box center [438, 529] width 125 height 15
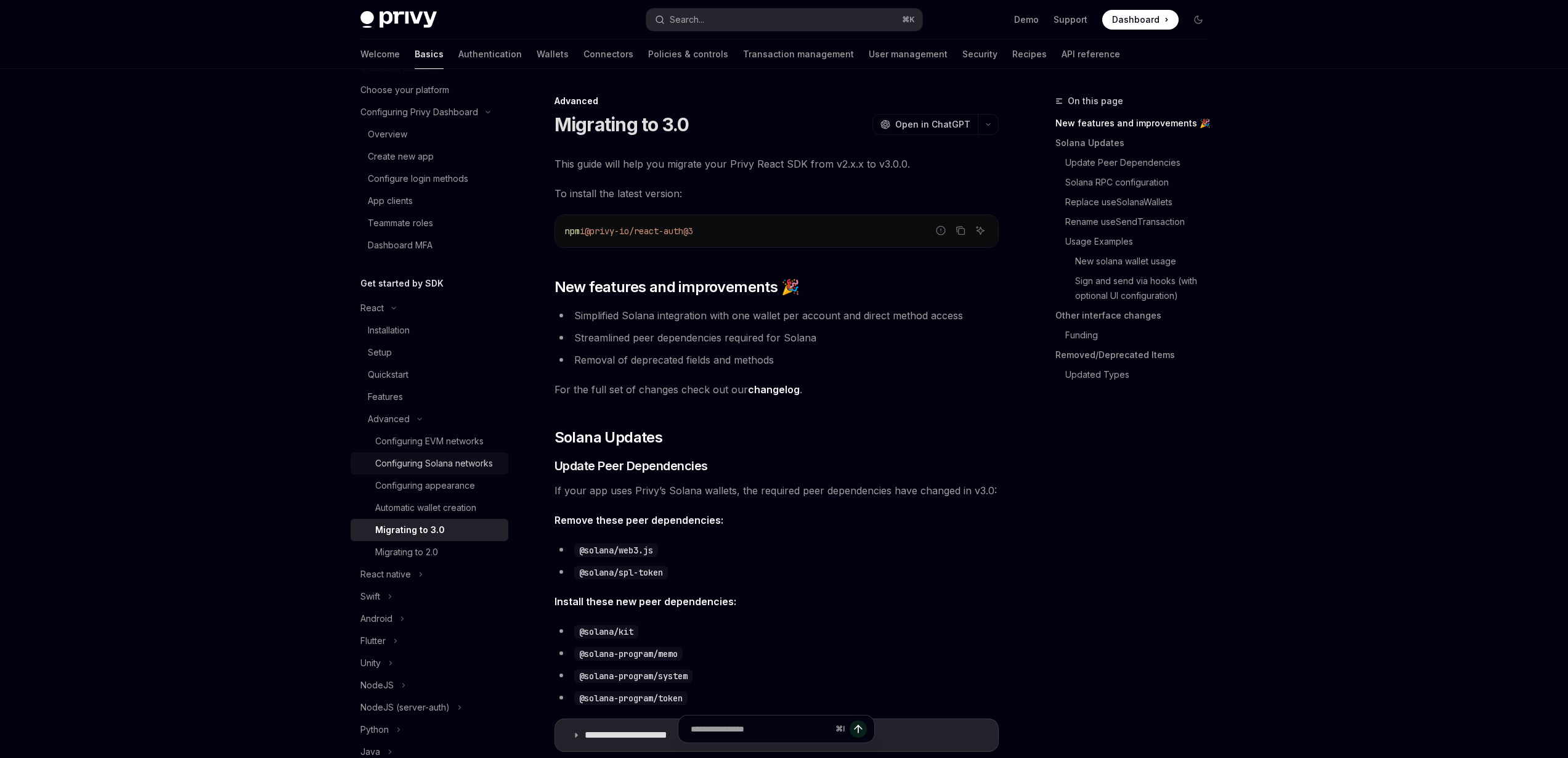
scroll to position [103, 0]
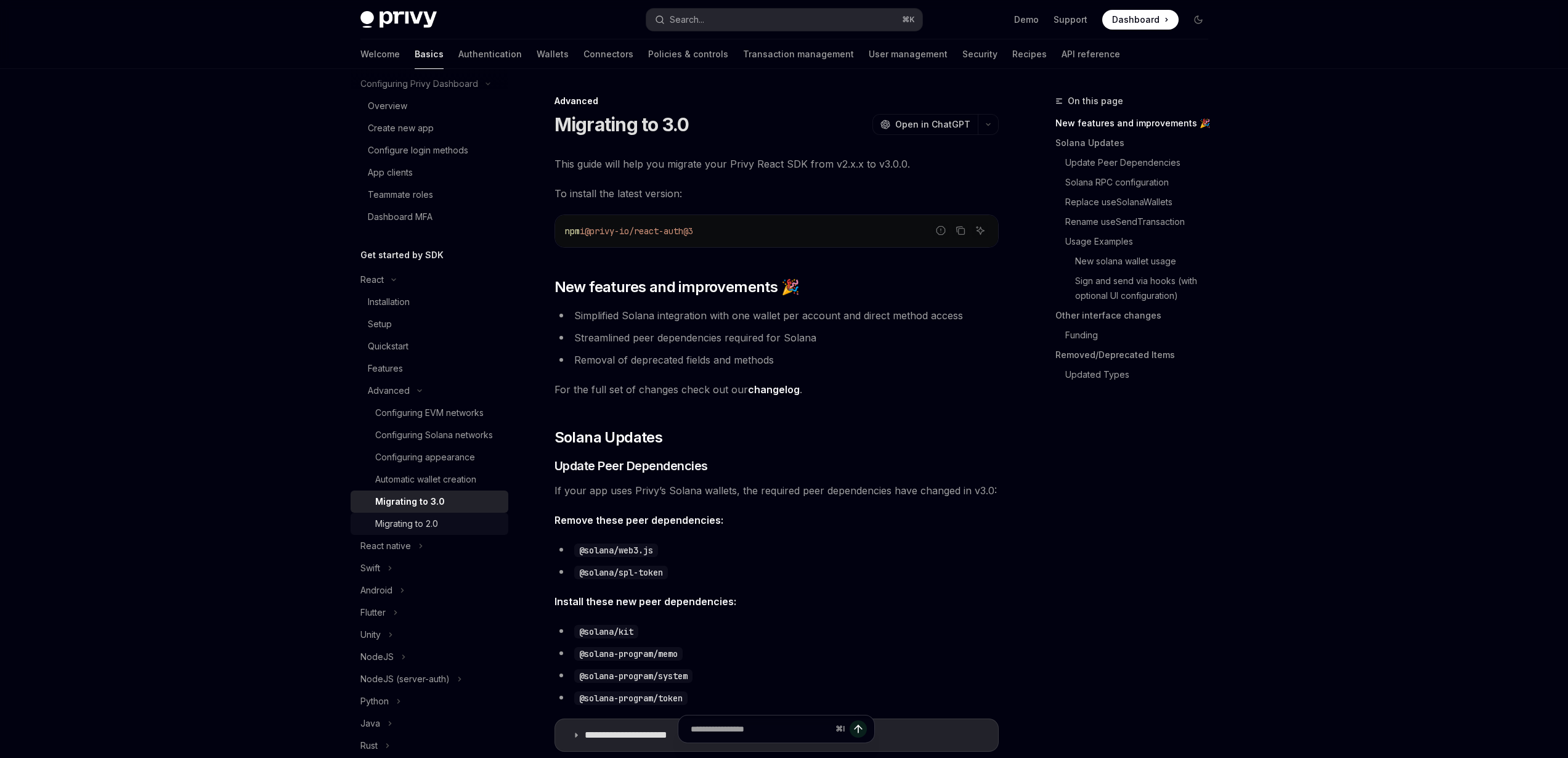
click at [438, 531] on div "Migrating to 2.0" at bounding box center [407, 524] width 63 height 15
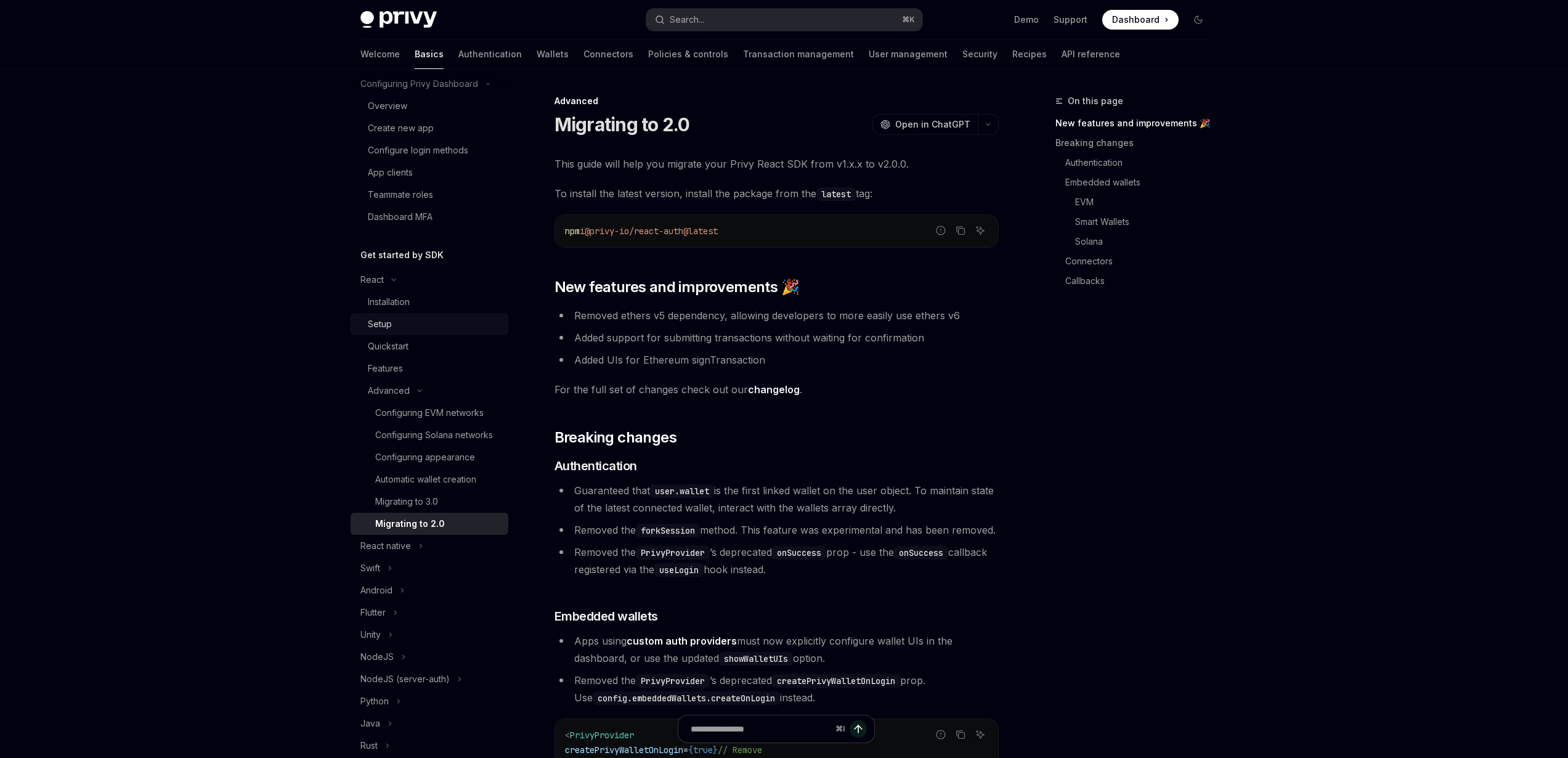
click at [422, 334] on link "Setup" at bounding box center [429, 324] width 158 height 22
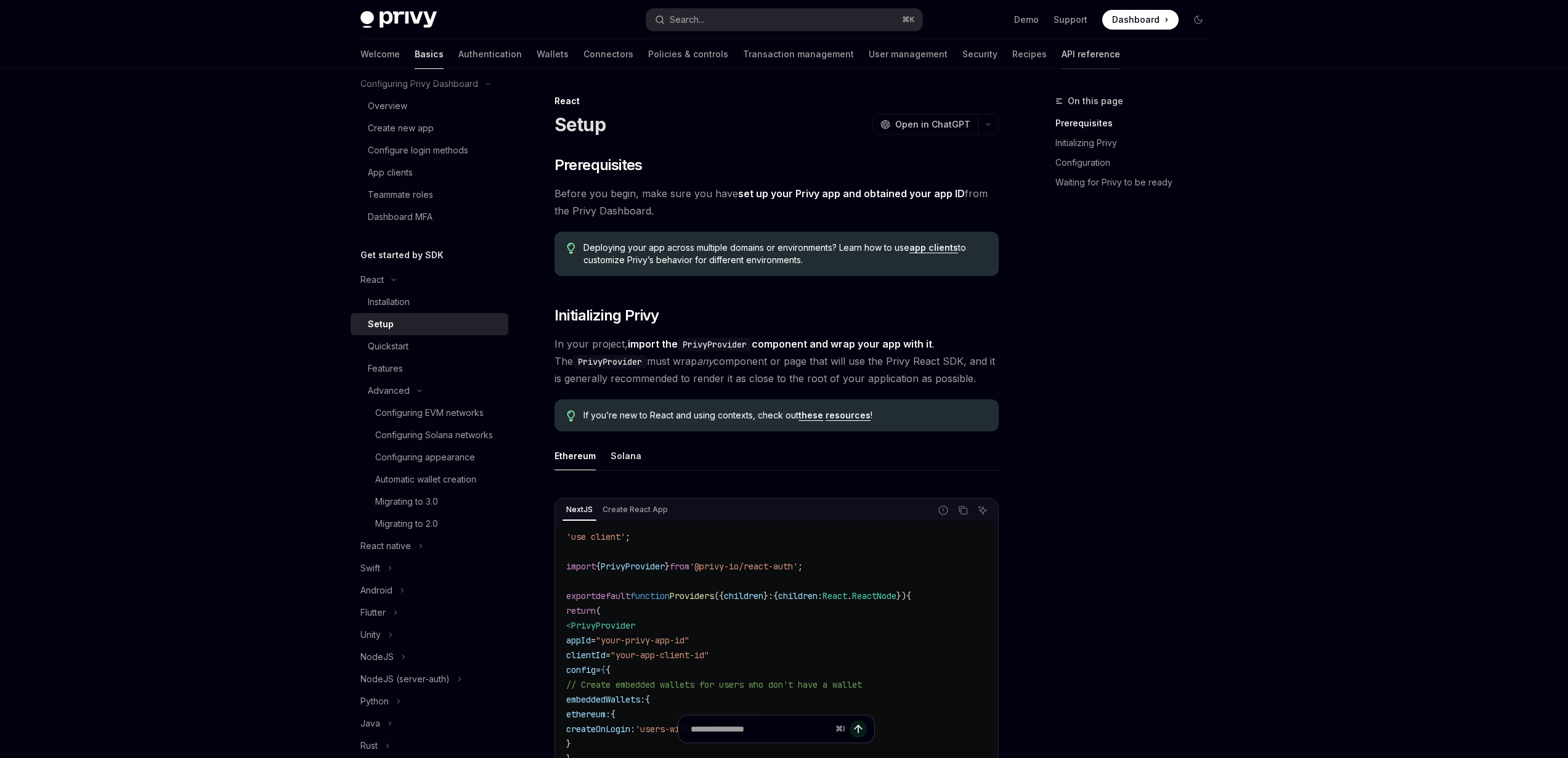
click at [1062, 53] on link "API reference" at bounding box center [1090, 54] width 58 height 30
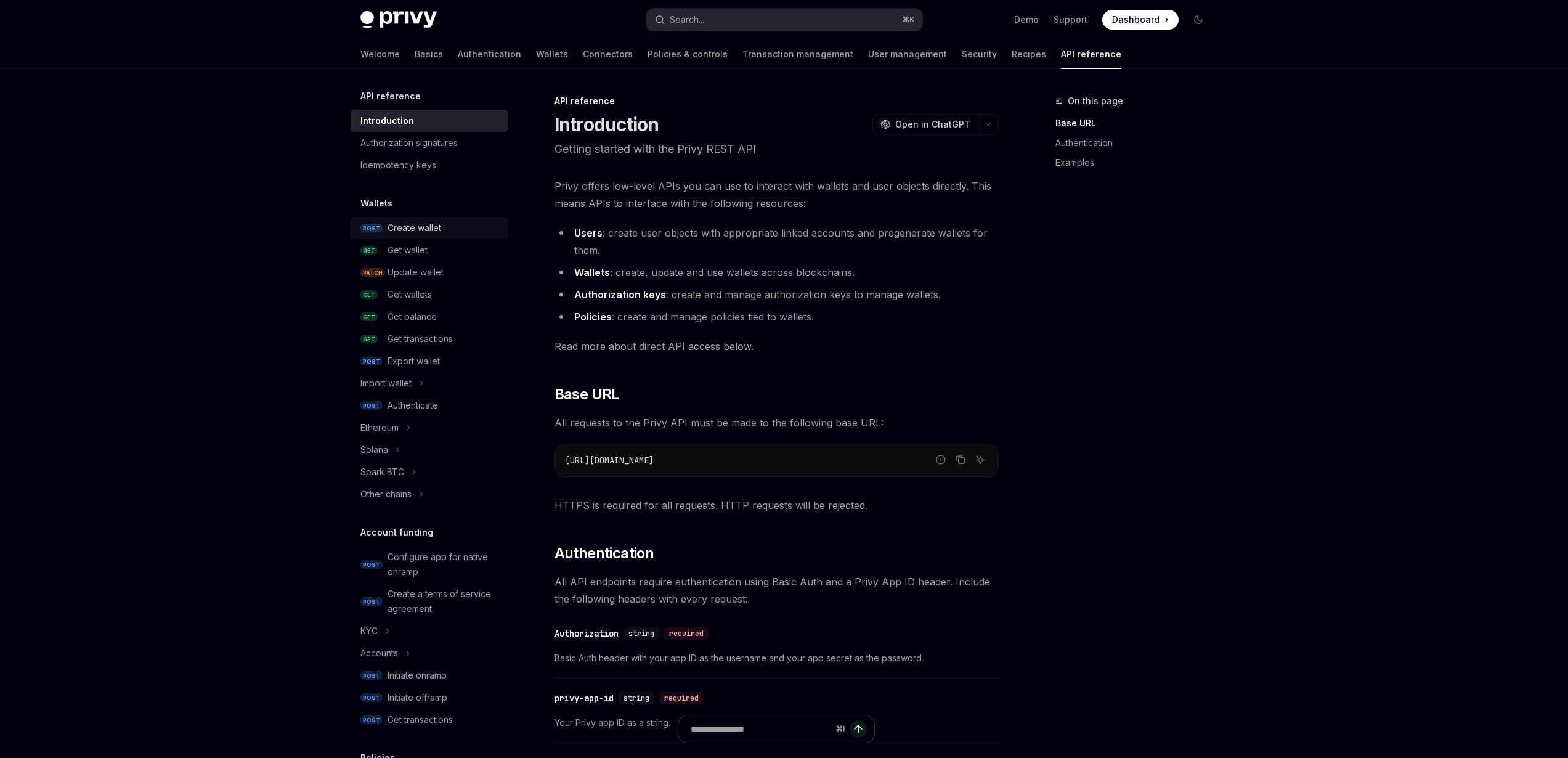
click at [424, 231] on div "Create wallet" at bounding box center [414, 228] width 53 height 15
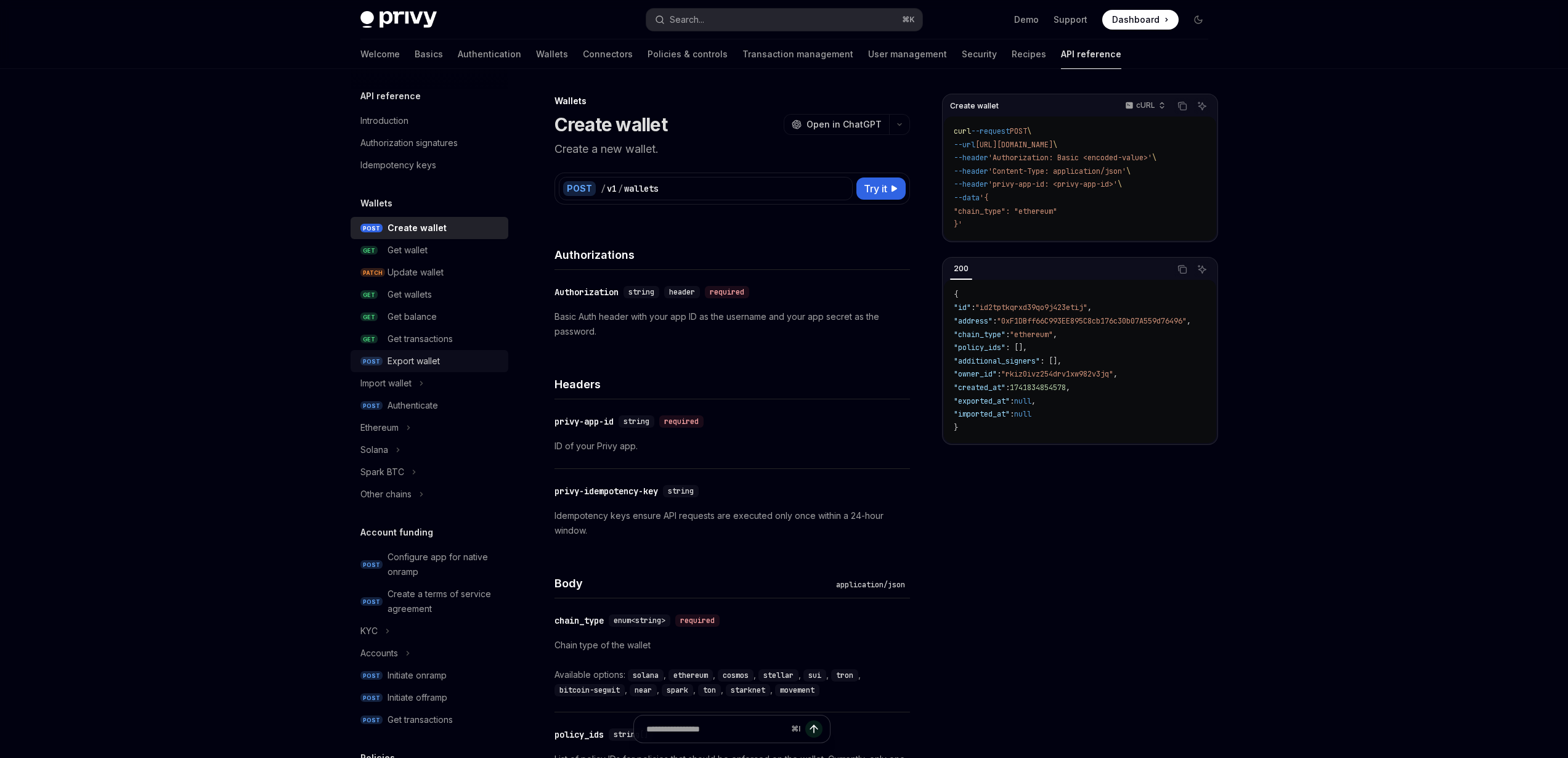
click at [445, 361] on div "Export wallet" at bounding box center [444, 361] width 113 height 15
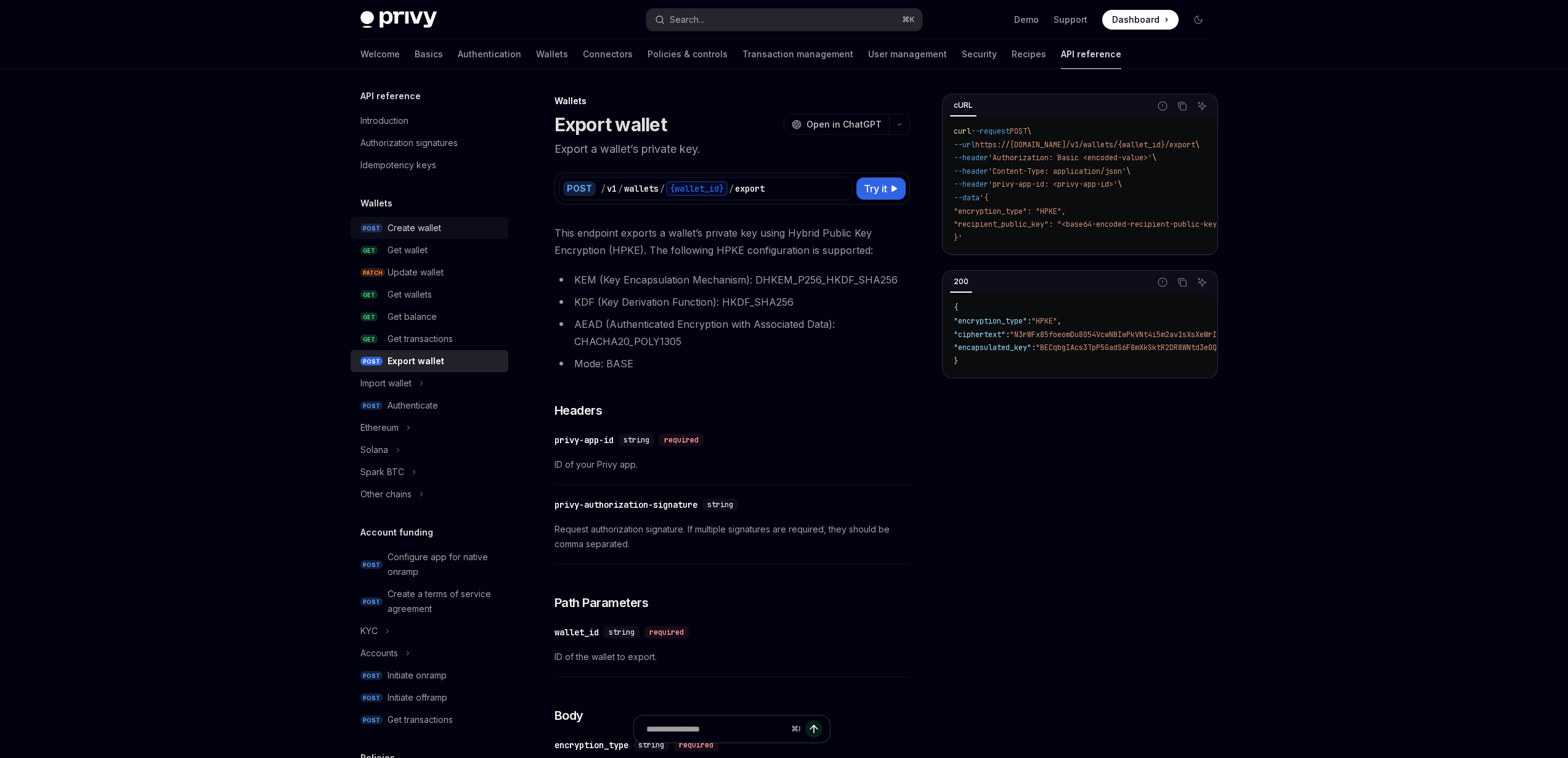
click at [429, 226] on div "Create wallet" at bounding box center [414, 228] width 53 height 15
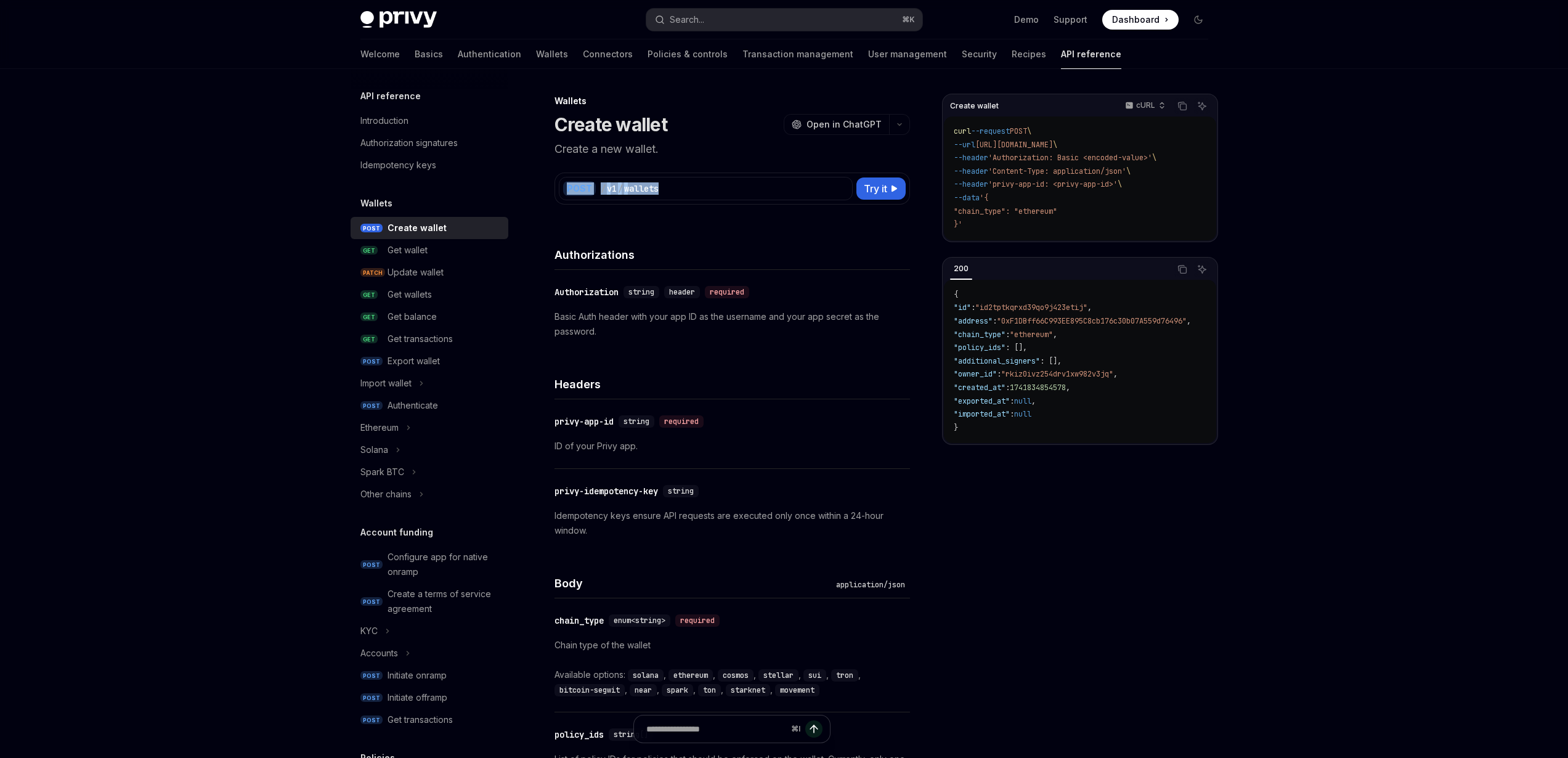
drag, startPoint x: 689, startPoint y: 189, endPoint x: 564, endPoint y: 188, distance: 125.0
click at [564, 188] on div "POST / v1 / wallets" at bounding box center [706, 188] width 294 height 23
click at [841, 188] on icon at bounding box center [842, 188] width 10 height 10
drag, startPoint x: 707, startPoint y: 194, endPoint x: 598, endPoint y: 190, distance: 109.1
click at [596, 190] on div "POST / v1 / wallets" at bounding box center [706, 188] width 294 height 23
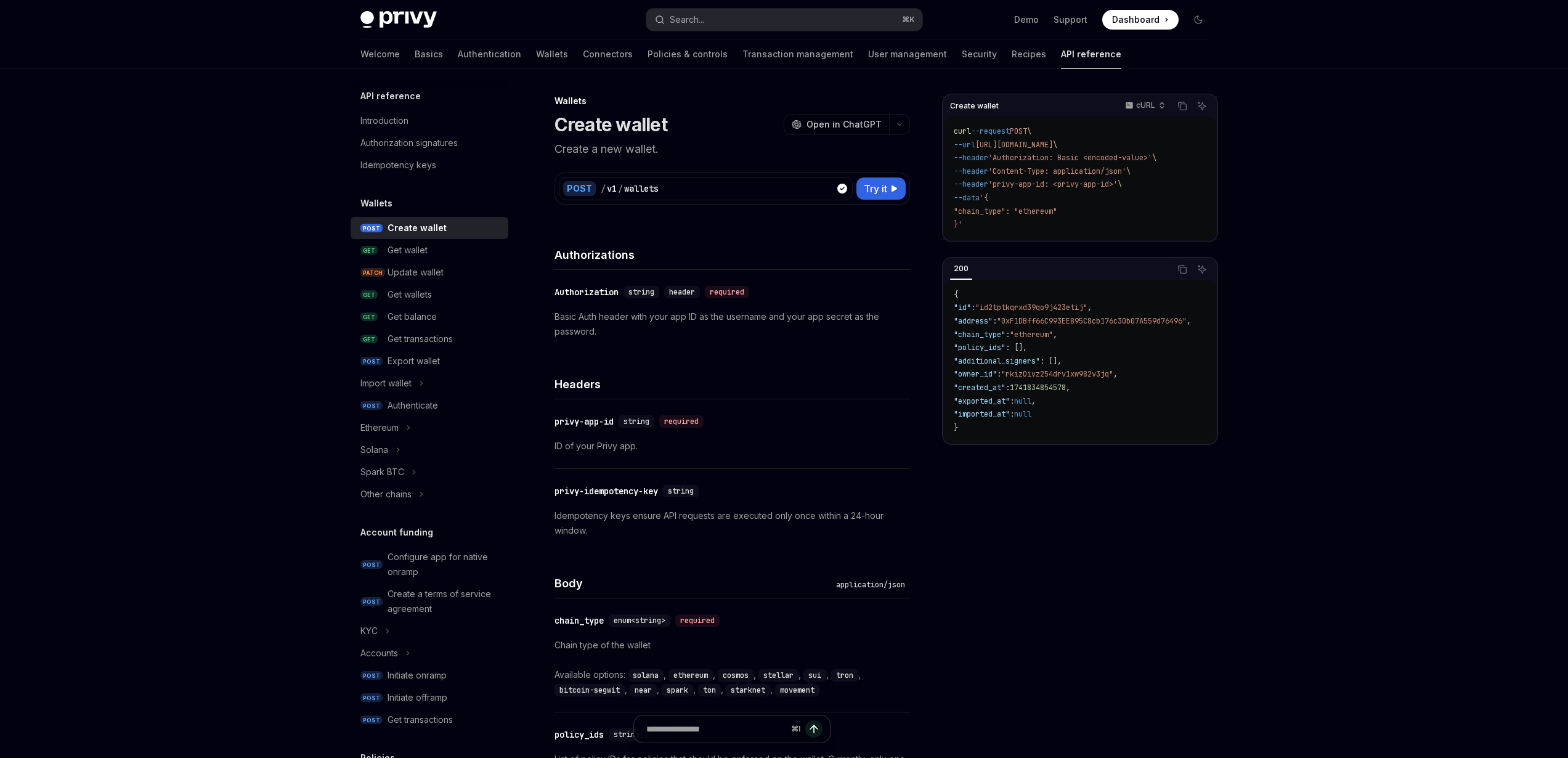
click at [788, 274] on div "​ Authorization string header required Basic Auth header with your app ID as th…" at bounding box center [731, 312] width 355 height 84
click at [839, 190] on icon at bounding box center [842, 188] width 10 height 10
click at [1051, 311] on span ""id2tptkqrxd39qo9j423etij"" at bounding box center [1031, 307] width 113 height 10
click at [1061, 369] on span ""rkiz0ivz254drv1xw982v3jq"" at bounding box center [1058, 373] width 113 height 10
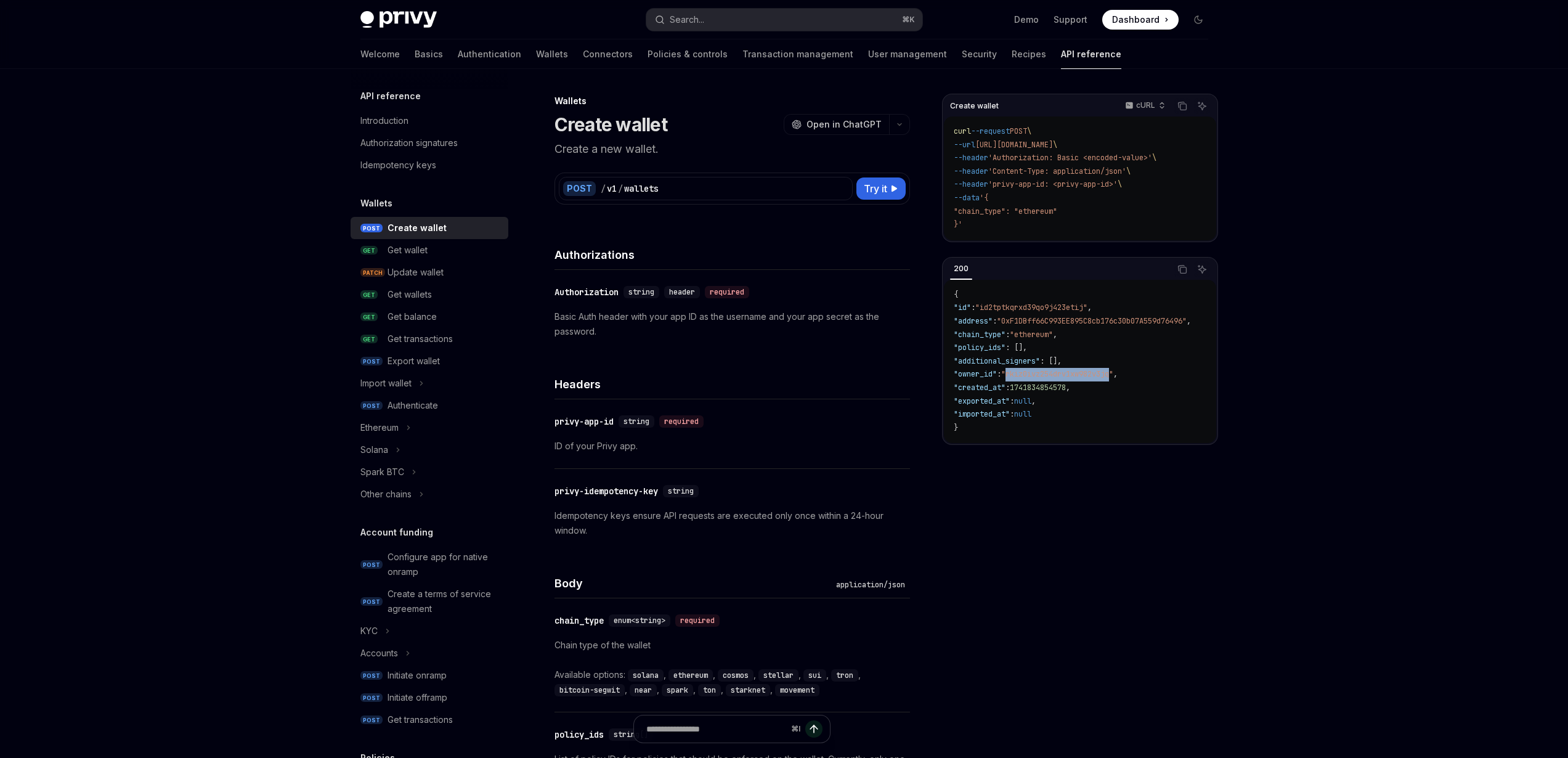
click at [1061, 369] on span ""rkiz0ivz254drv1xw982v3jq"" at bounding box center [1058, 373] width 113 height 10
click at [1218, 480] on div "Create wallet cURL Copy Ask AI curl --request POST \ --url [URL][DOMAIN_NAME] \…" at bounding box center [1079, 426] width 276 height 664
click at [1078, 381] on code "{ "id" : "id2tptkqrxd39qo9j423etij" , "address" : "0xF1DBff66C993EE895C8cb176c3…" at bounding box center [1087, 361] width 267 height 147
click at [1116, 453] on div "Create wallet cURL Copy Ask AI curl --request POST \ --url [URL][DOMAIN_NAME] \…" at bounding box center [1079, 426] width 276 height 664
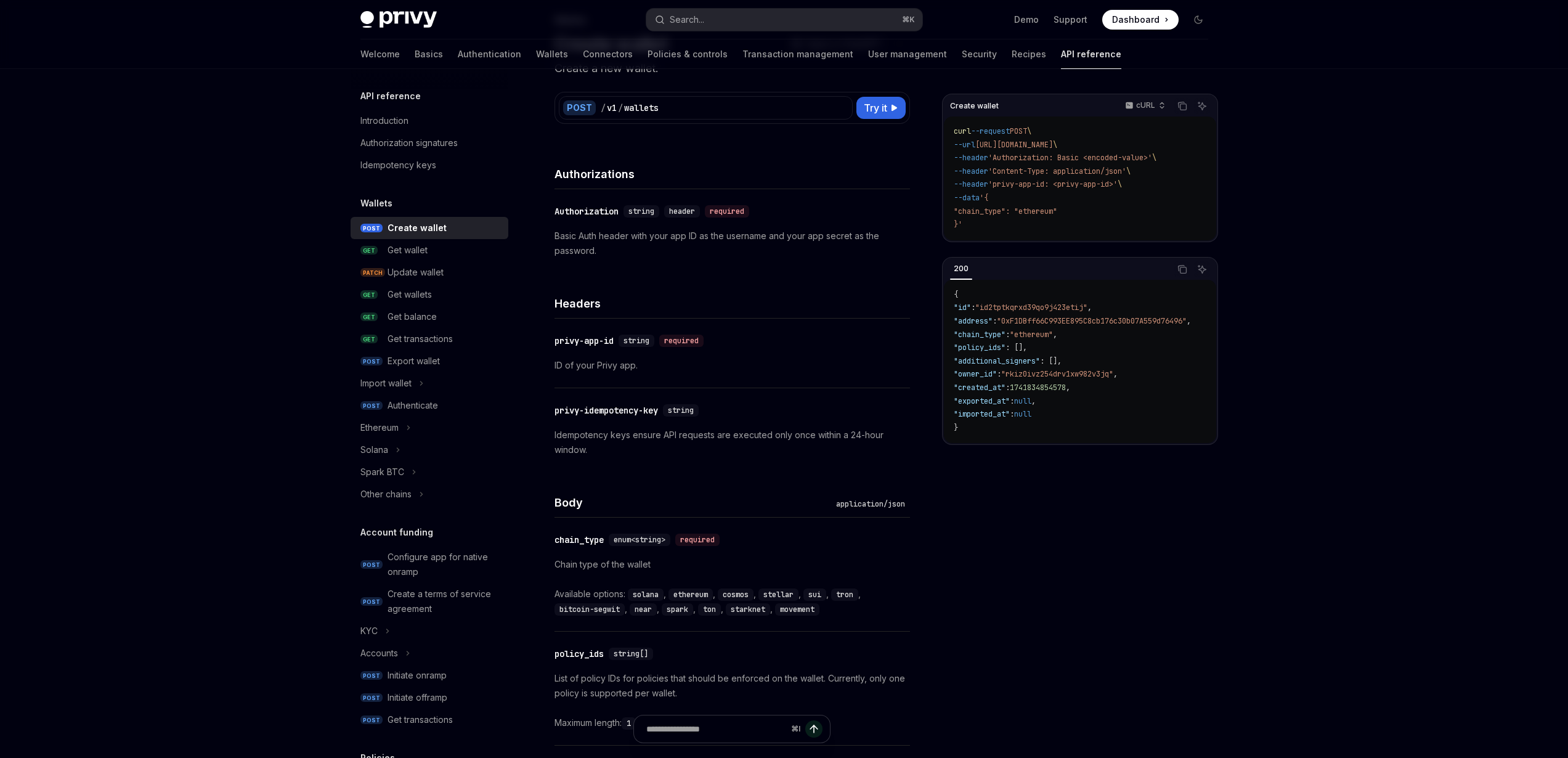
scroll to position [98, 0]
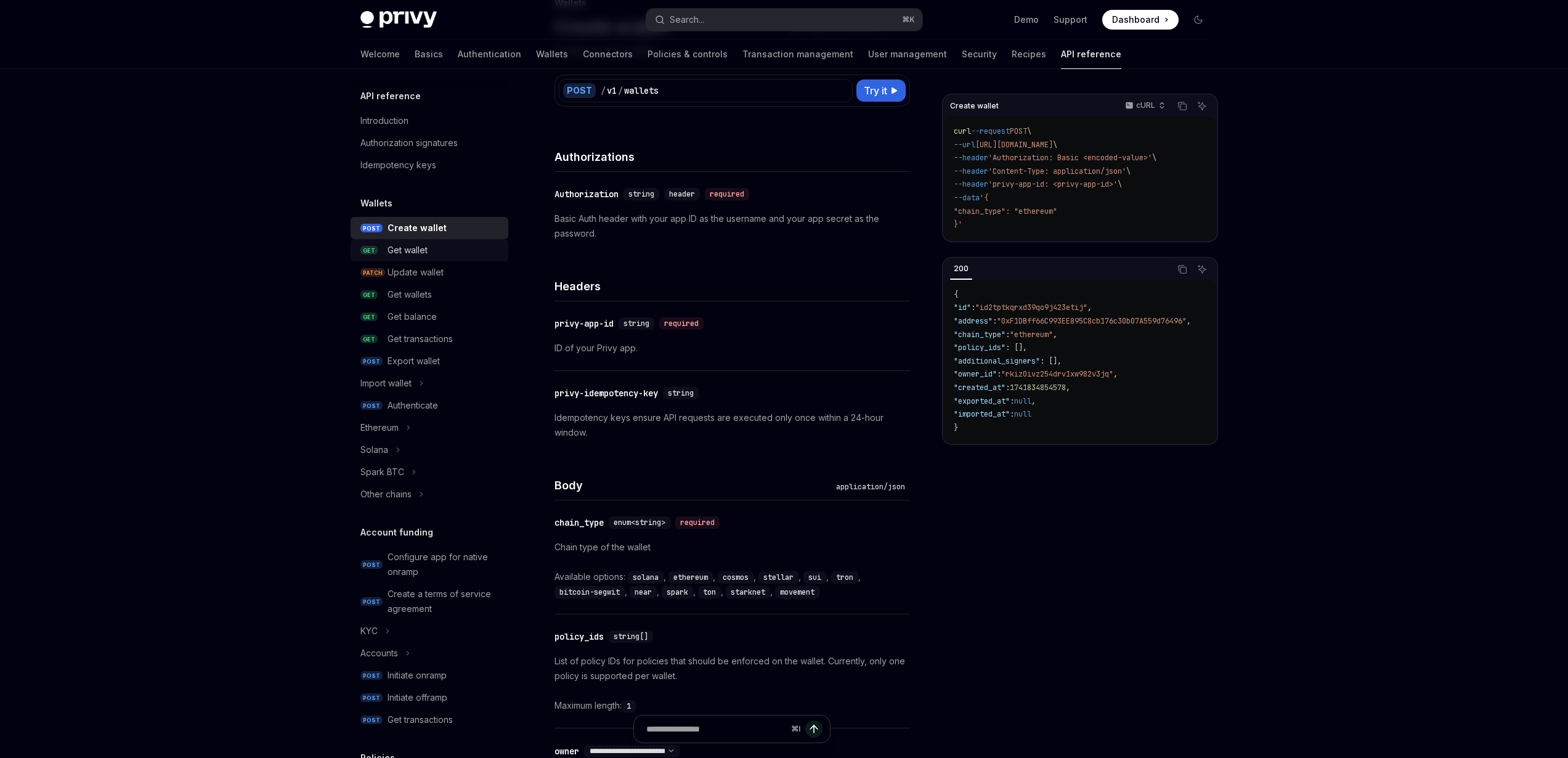
click at [416, 248] on div "Get wallet" at bounding box center [407, 250] width 40 height 15
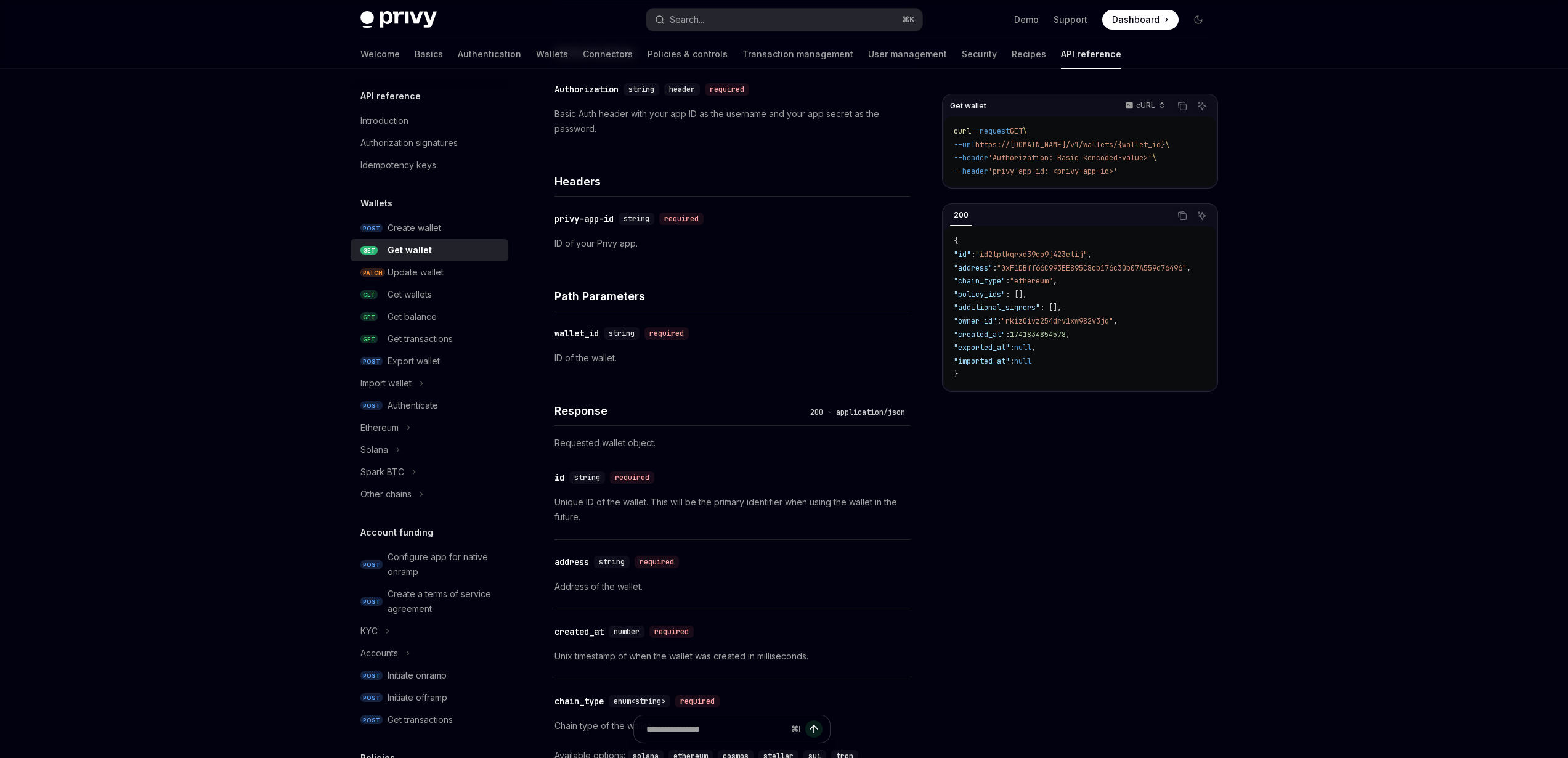
scroll to position [202, 0]
click at [445, 298] on div "Get wallets" at bounding box center [444, 294] width 113 height 15
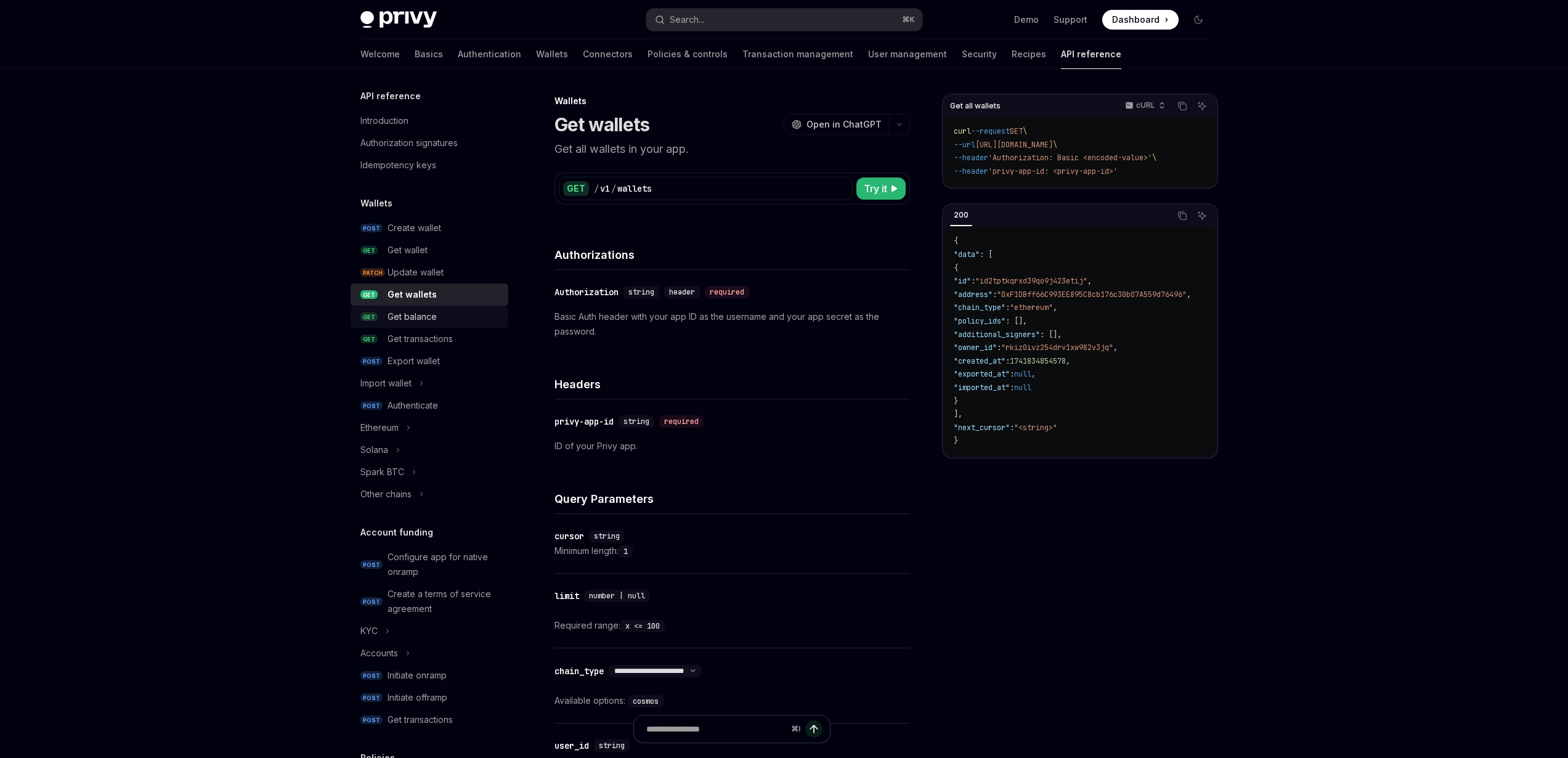
click at [458, 318] on div "Get balance" at bounding box center [444, 316] width 113 height 15
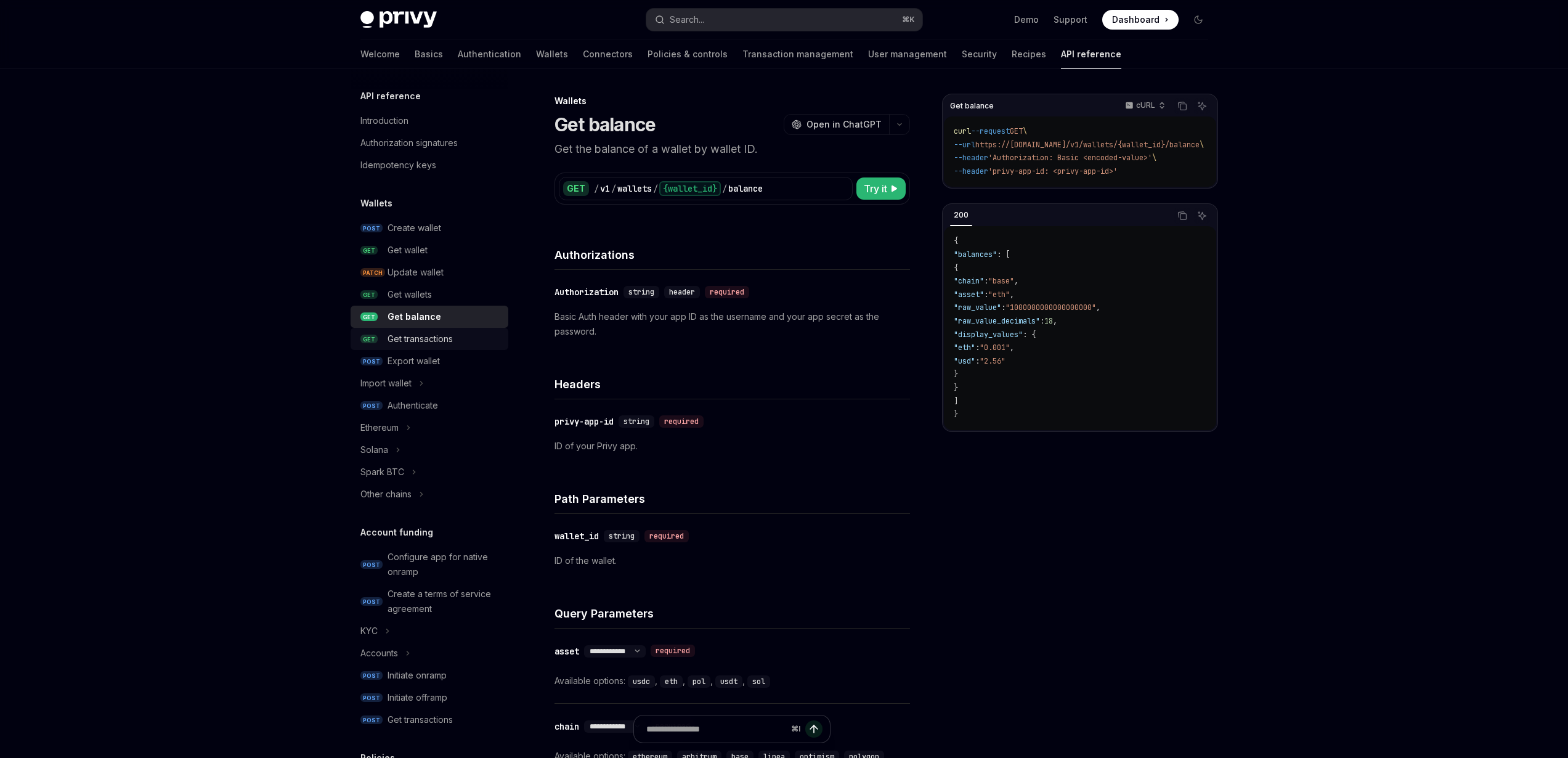
click at [457, 347] on link "GET Get transactions" at bounding box center [429, 338] width 158 height 22
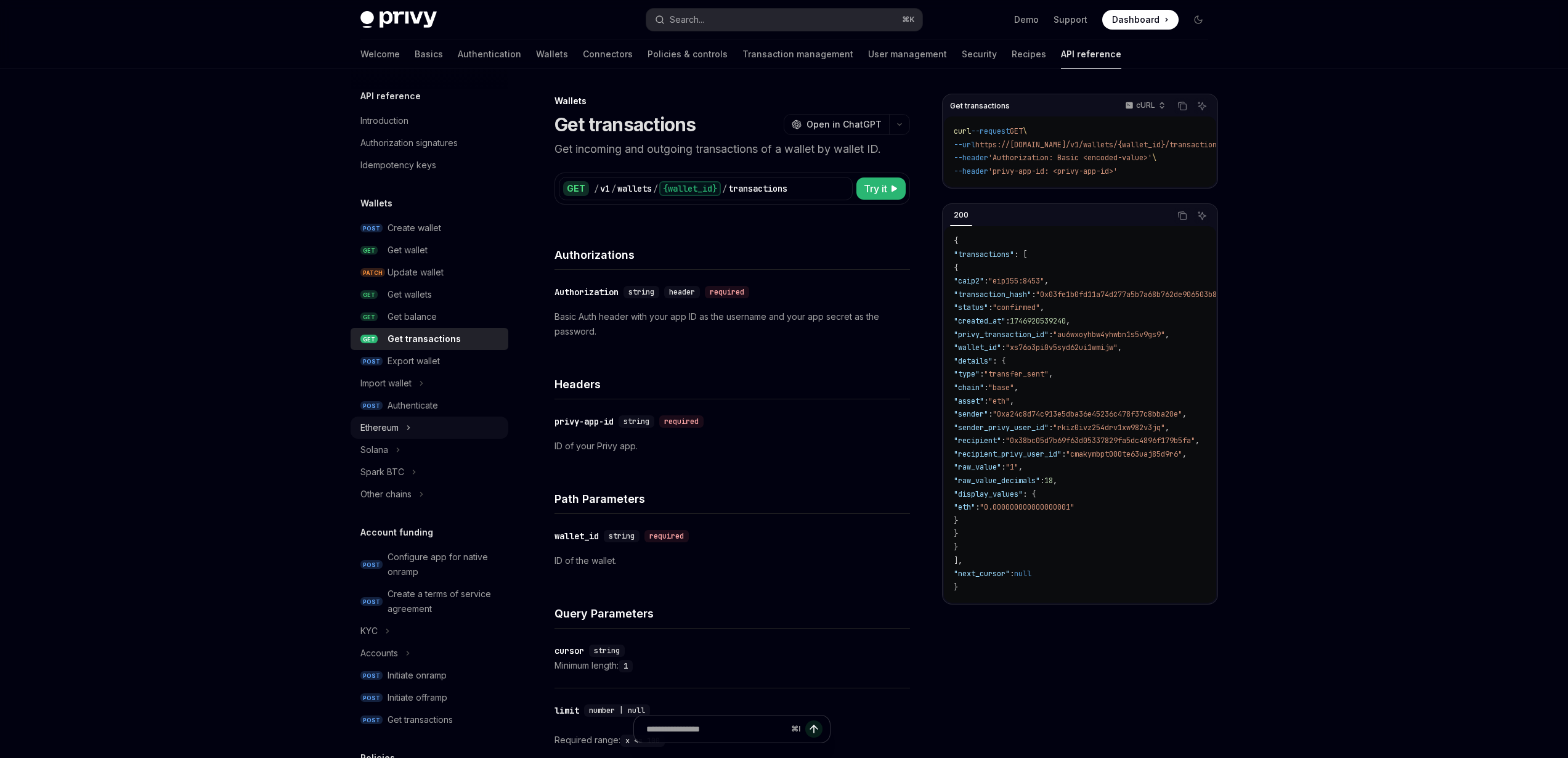
click at [426, 421] on button "Ethereum" at bounding box center [429, 428] width 158 height 22
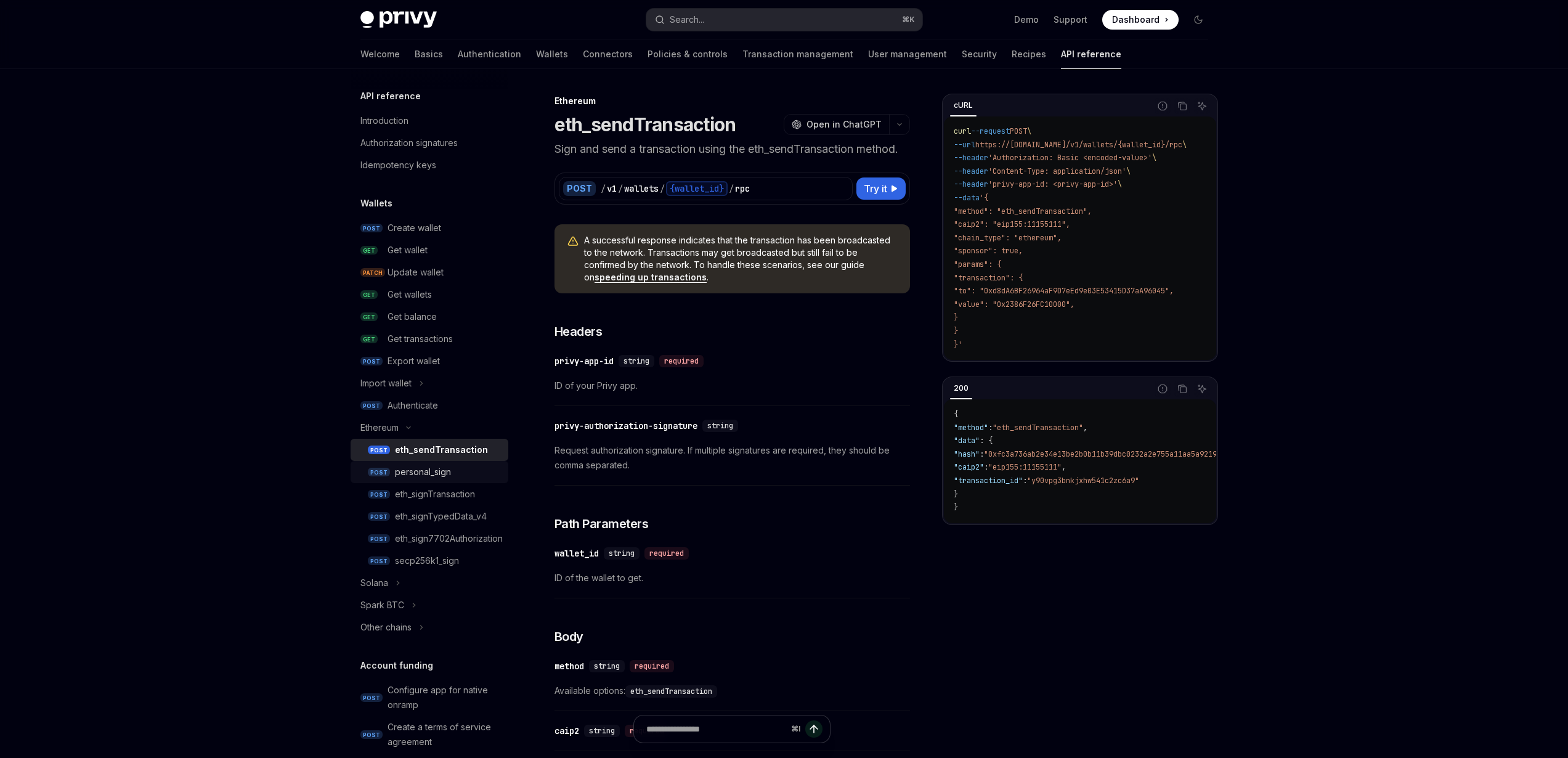
click at [459, 472] on div "personal_sign" at bounding box center [447, 472] width 106 height 15
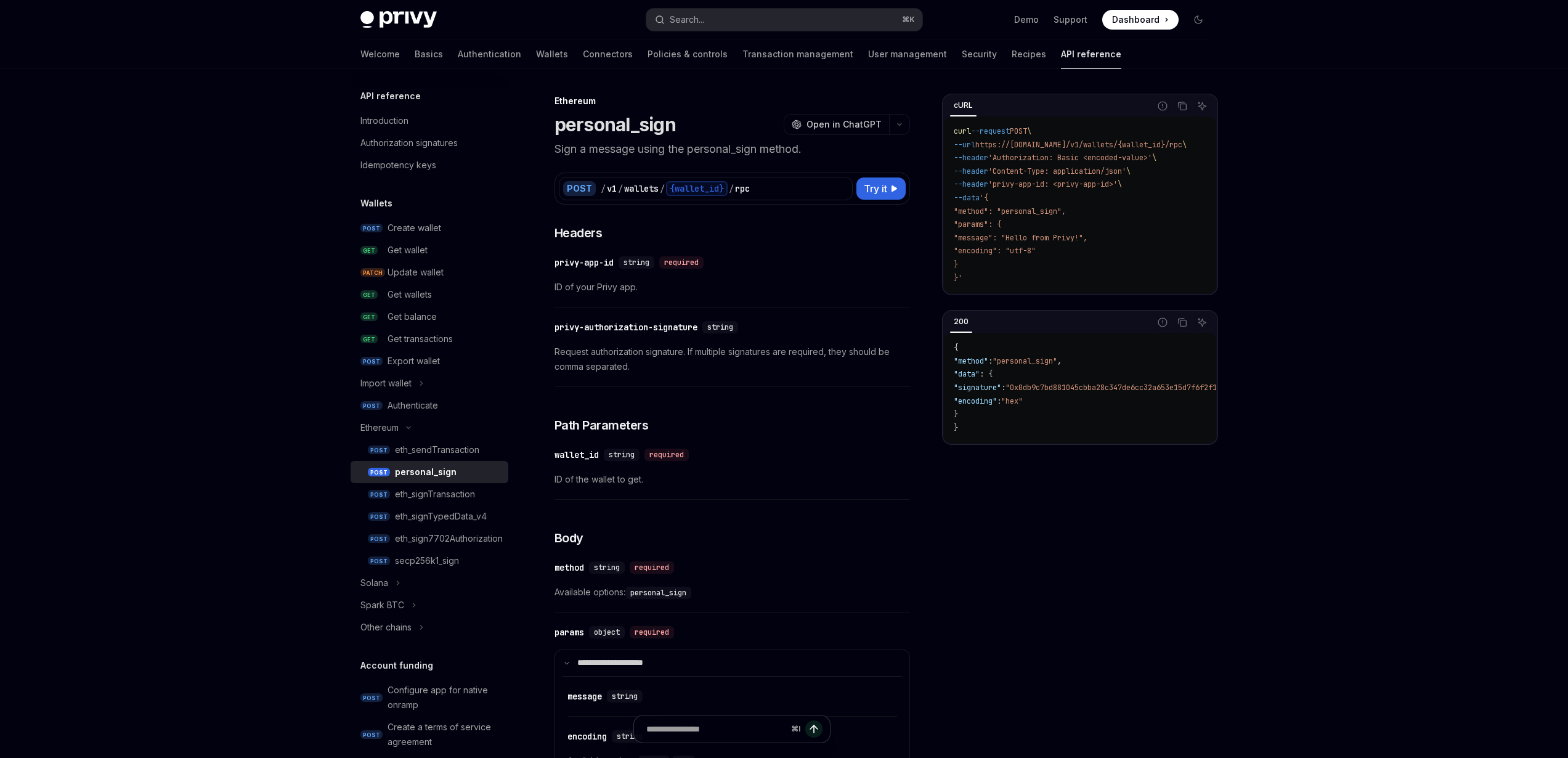
click at [983, 251] on span ""encoding": "utf-8"" at bounding box center [994, 251] width 82 height 10
click at [1081, 262] on code "curl --request POST \ --url https://[DOMAIN_NAME]/v1/wallets/{wallet_id}/rpc \ …" at bounding box center [1085, 205] width 263 height 160
click at [421, 356] on div "Export wallet" at bounding box center [413, 361] width 53 height 15
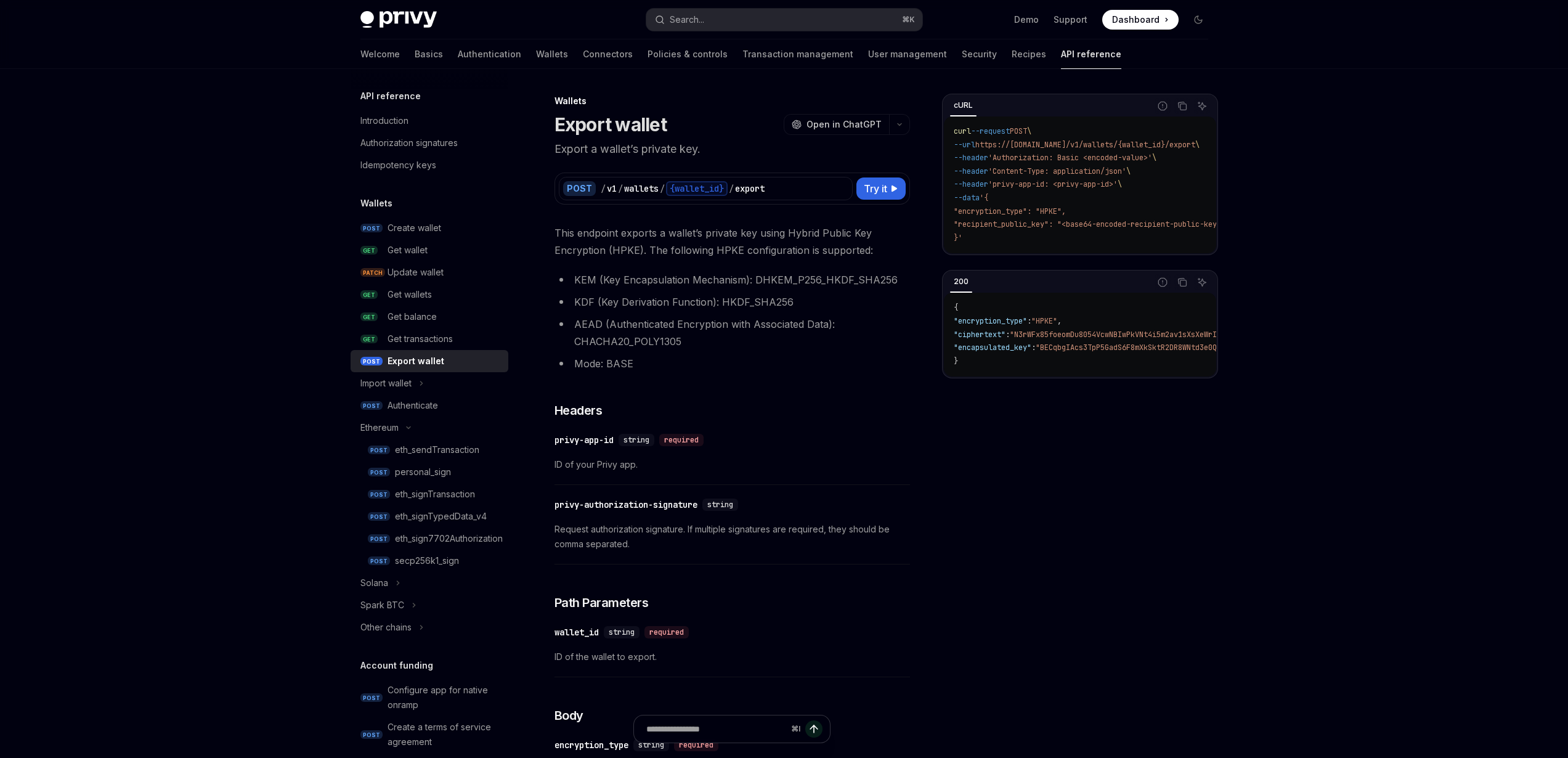
type textarea "*"
